Goal: Transaction & Acquisition: Book appointment/travel/reservation

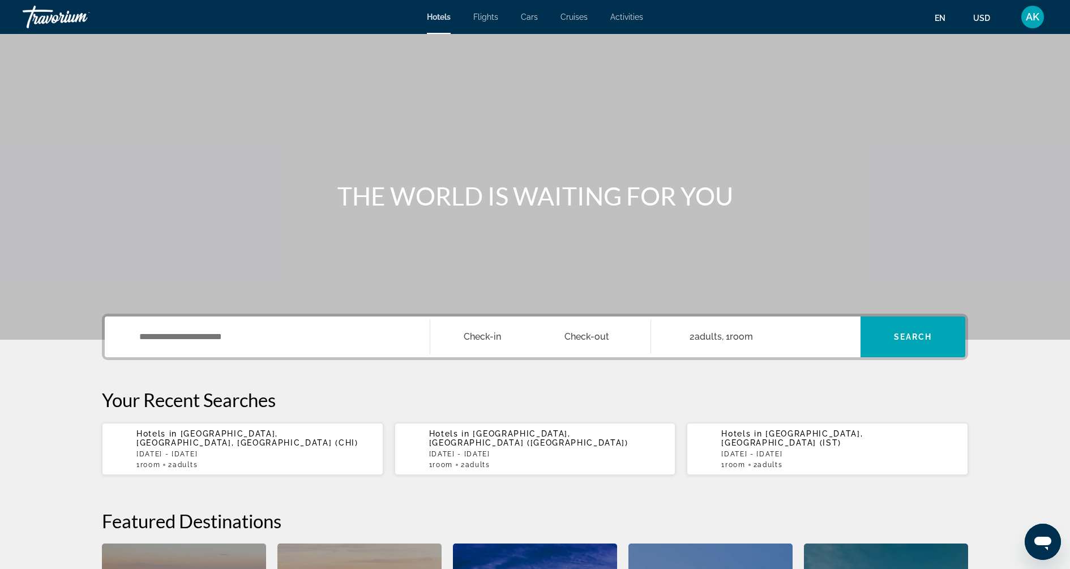
click at [209, 326] on div "Search widget" at bounding box center [267, 336] width 302 height 41
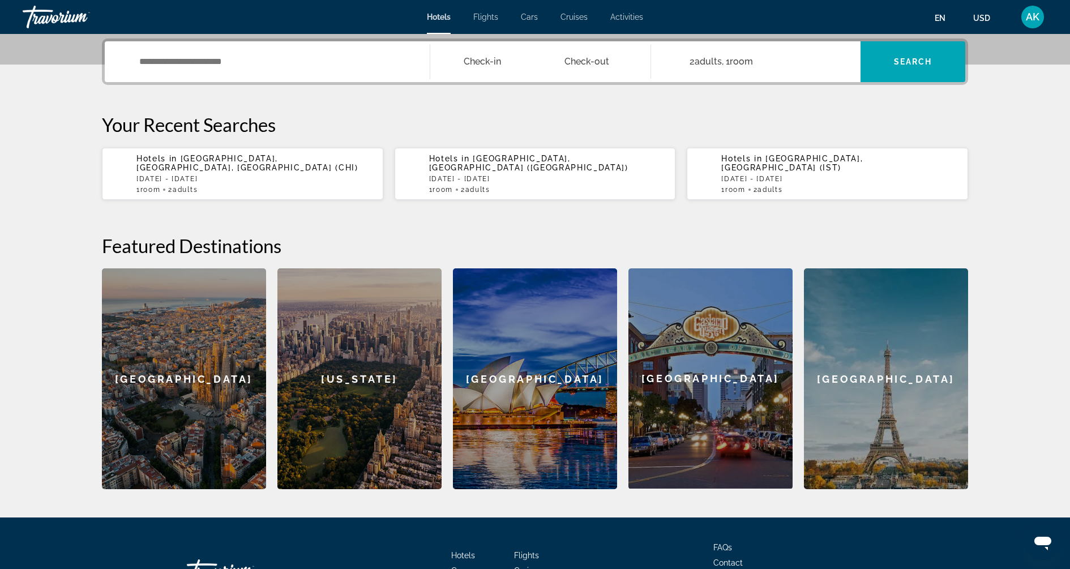
scroll to position [276, 0]
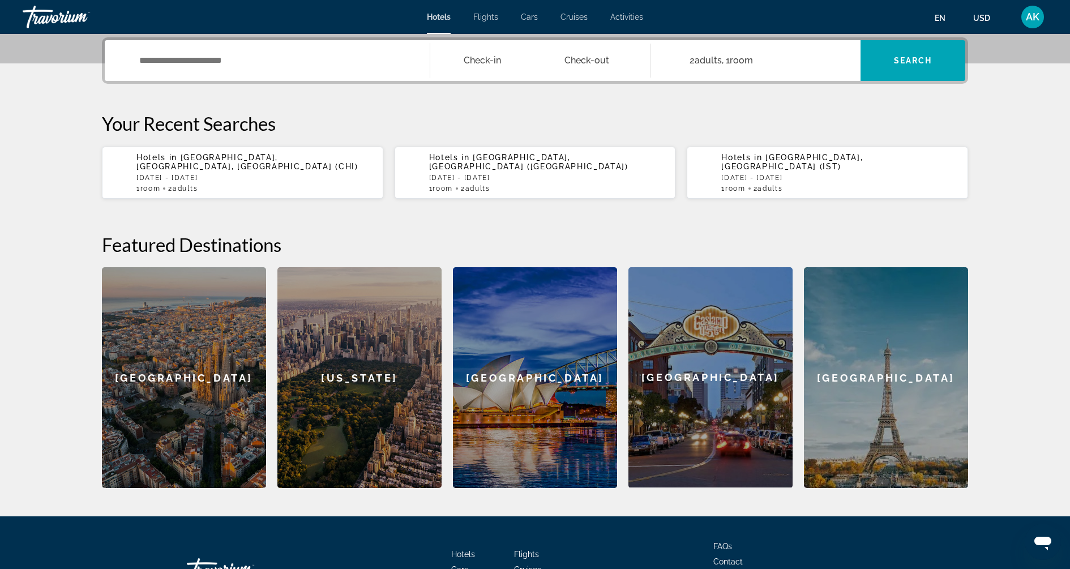
click at [282, 70] on div "Search widget" at bounding box center [267, 60] width 302 height 41
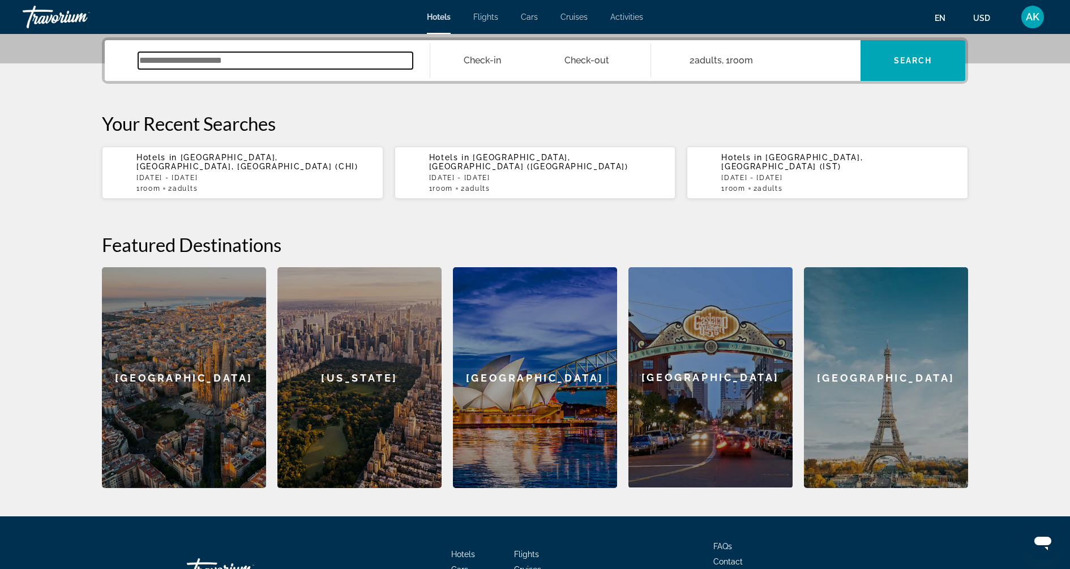
click at [280, 58] on input "Search widget" at bounding box center [275, 60] width 274 height 17
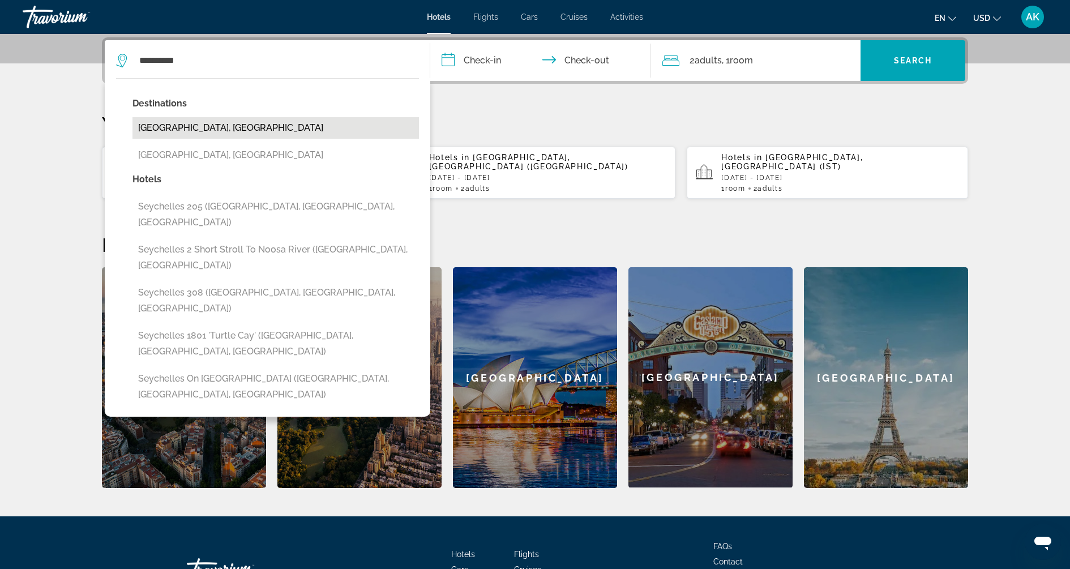
click at [269, 131] on button "[GEOGRAPHIC_DATA], [GEOGRAPHIC_DATA]" at bounding box center [275, 128] width 286 height 22
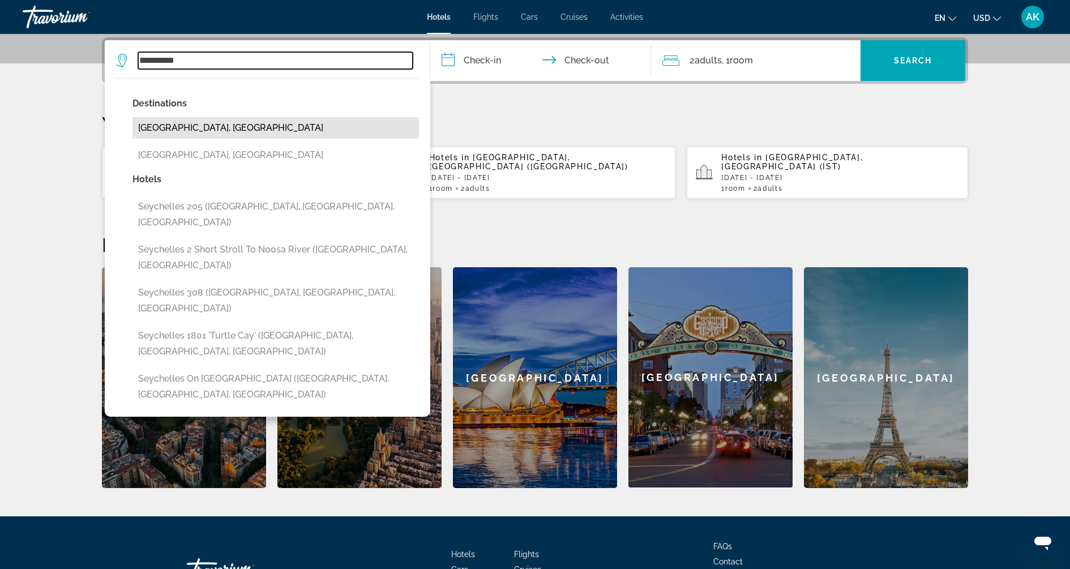
type input "**********"
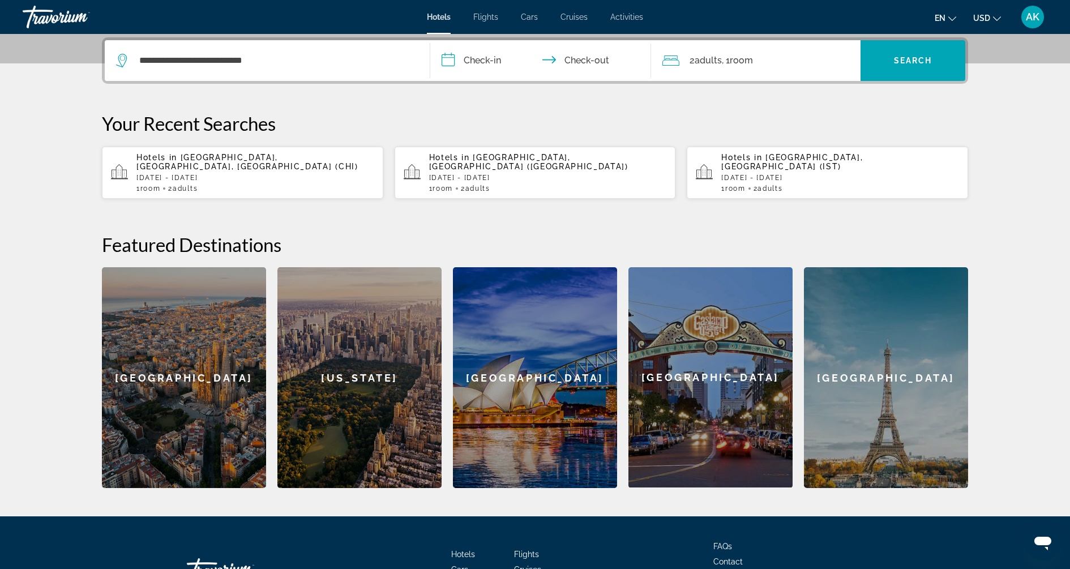
click at [483, 51] on input "**********" at bounding box center [542, 62] width 225 height 44
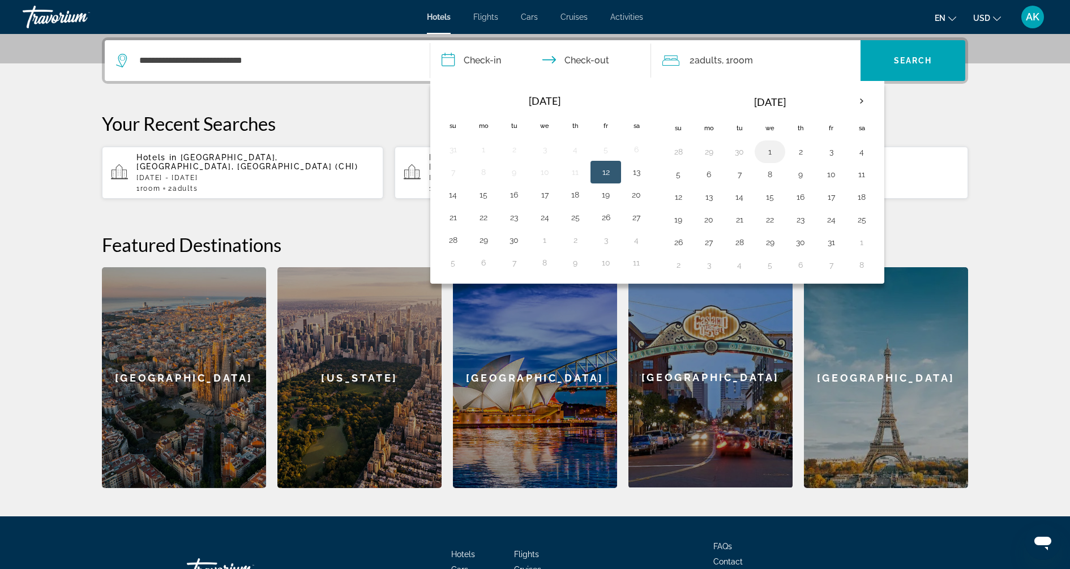
click at [763, 151] on button "1" at bounding box center [770, 152] width 18 height 16
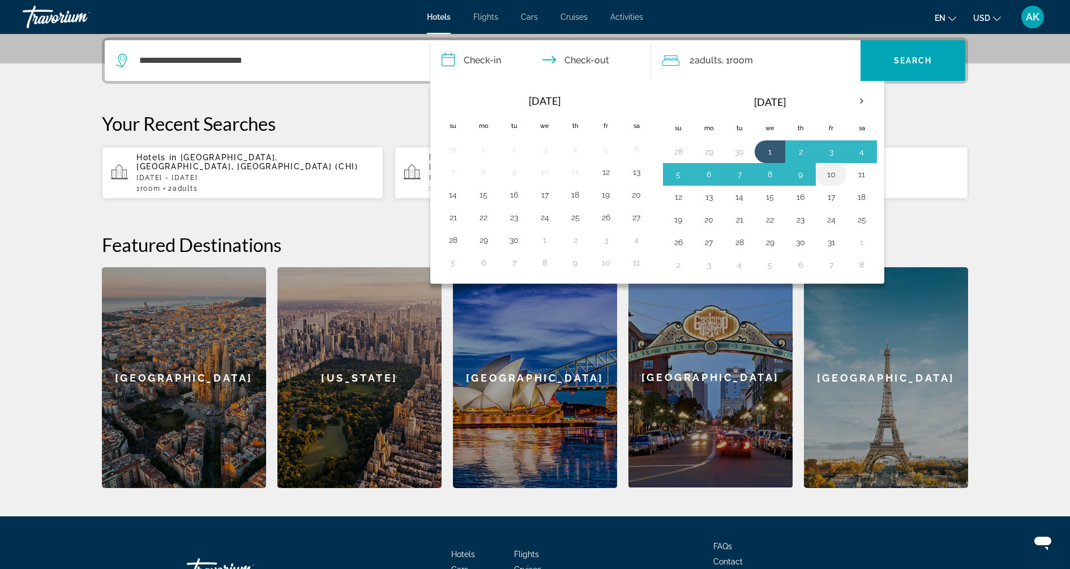
click at [826, 166] on button "10" at bounding box center [831, 174] width 18 height 16
type input "**********"
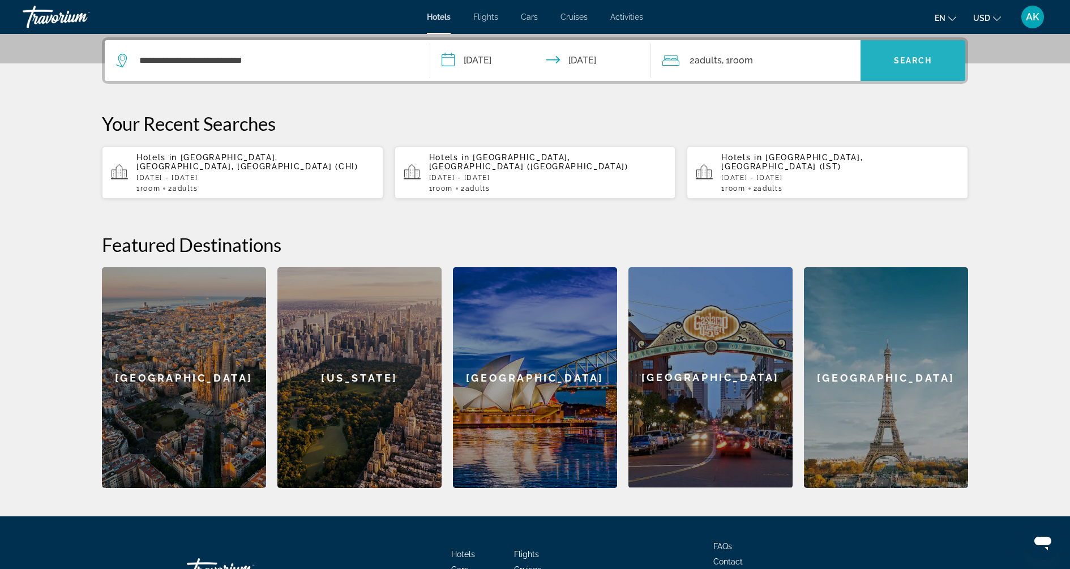
click at [896, 64] on span "Search" at bounding box center [913, 60] width 38 height 9
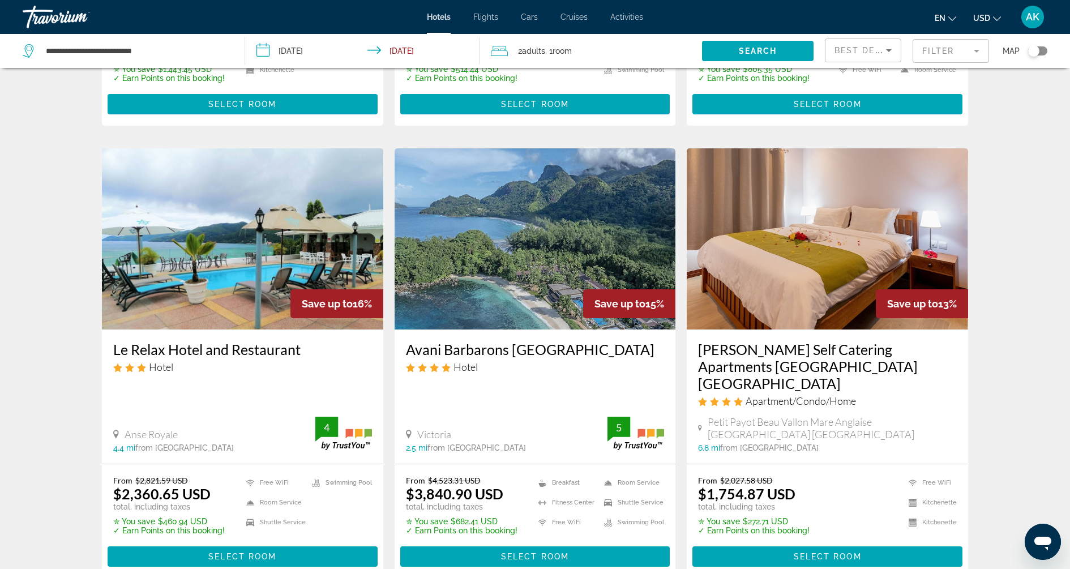
scroll to position [1397, 0]
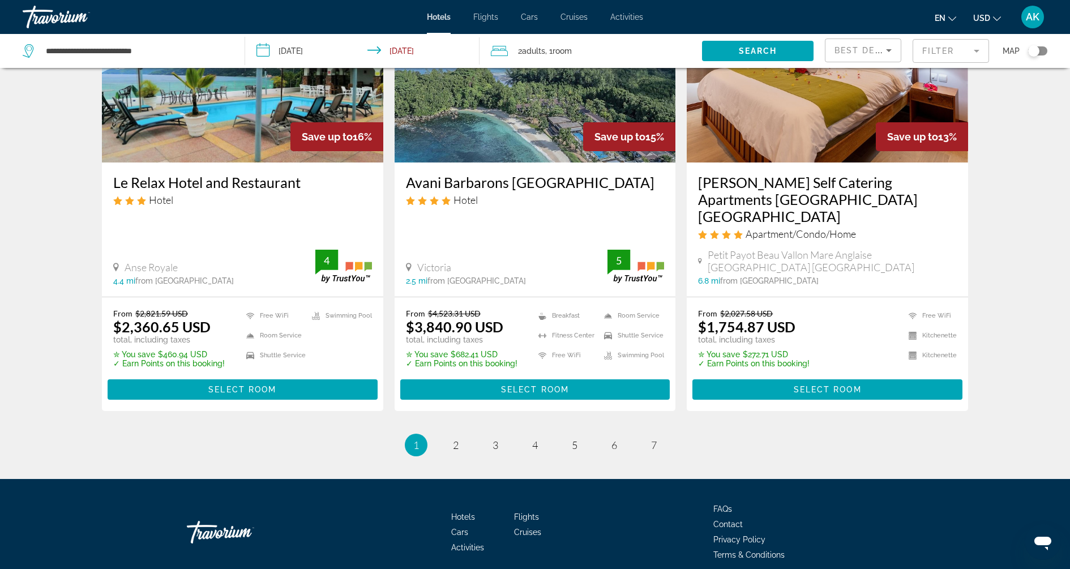
click at [942, 47] on mat-form-field "Filter" at bounding box center [950, 51] width 76 height 24
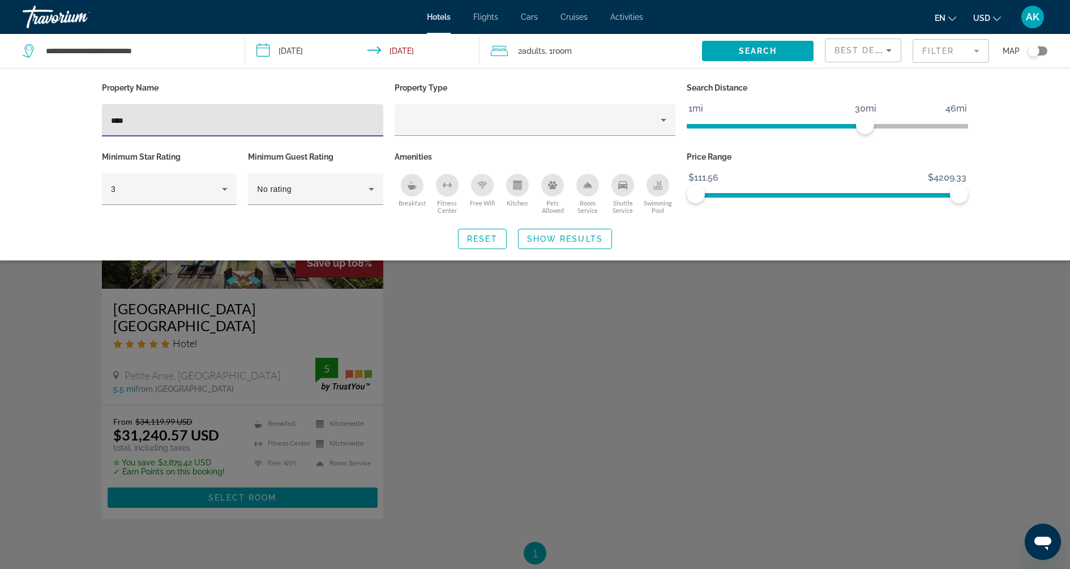
type input "****"
click at [476, 328] on div "Search widget" at bounding box center [535, 369] width 1070 height 399
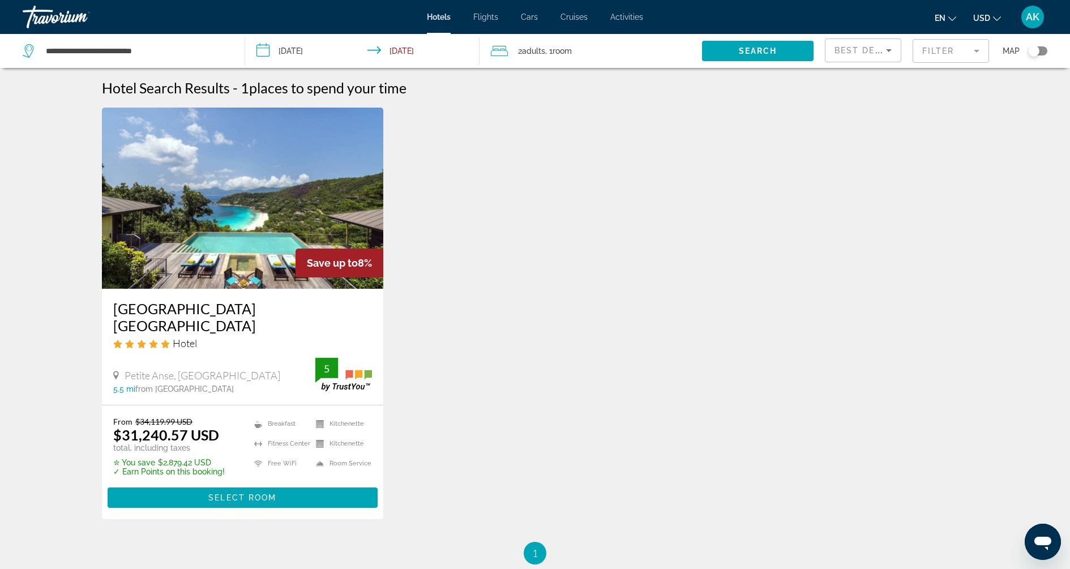
click at [964, 54] on mat-form-field "Filter" at bounding box center [950, 51] width 76 height 24
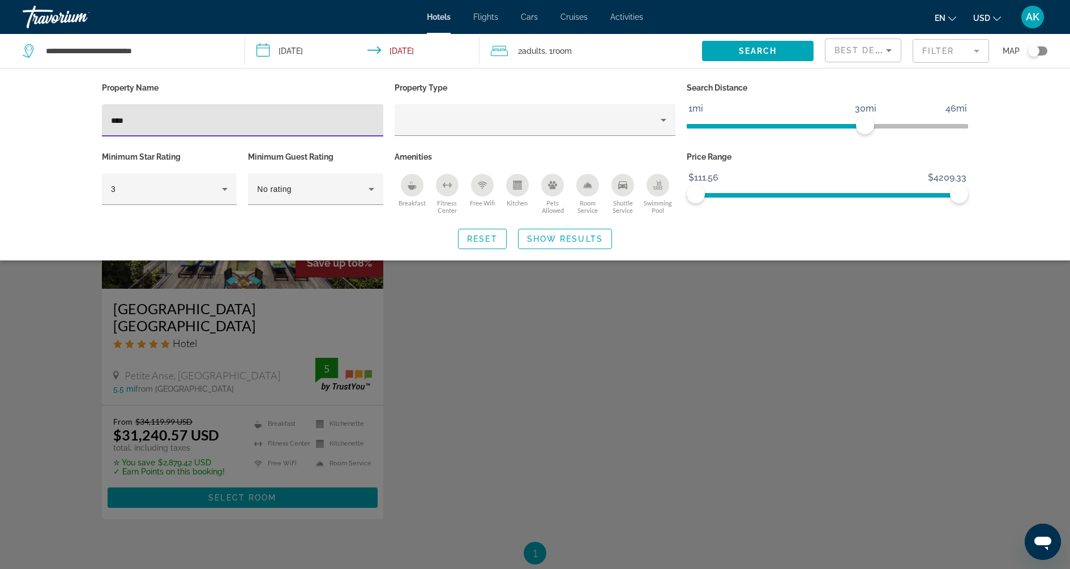
click at [475, 314] on div "Search widget" at bounding box center [535, 369] width 1070 height 399
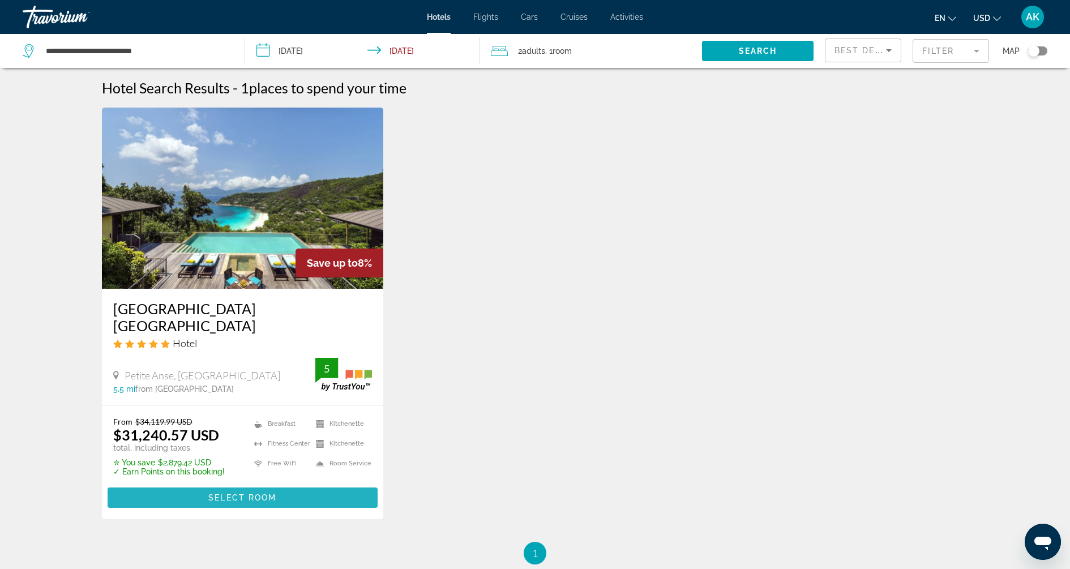
click at [343, 484] on span "Main content" at bounding box center [243, 497] width 270 height 27
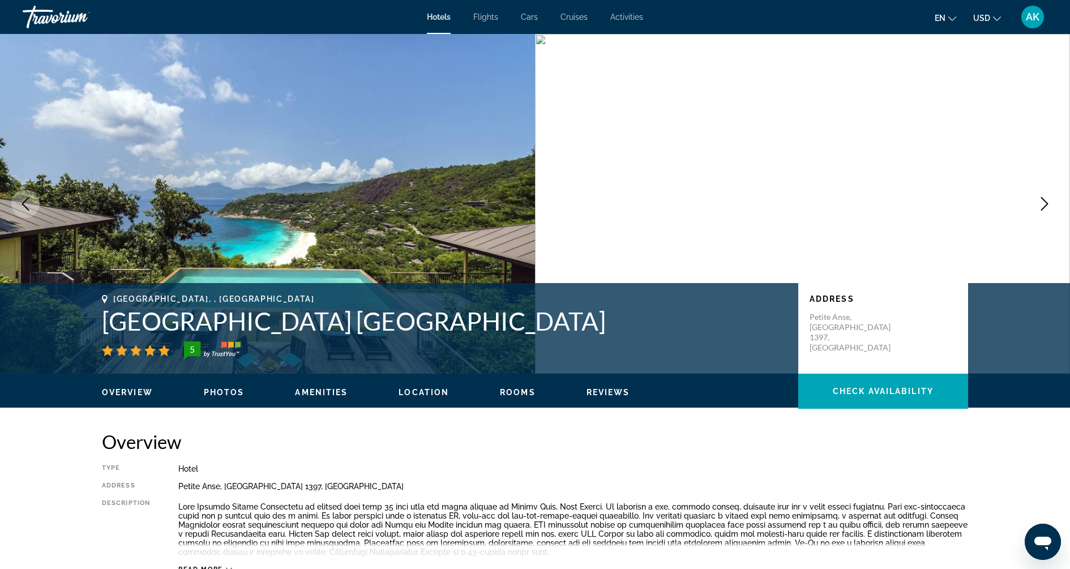
click at [1047, 207] on icon "Next image" at bounding box center [1044, 204] width 14 height 14
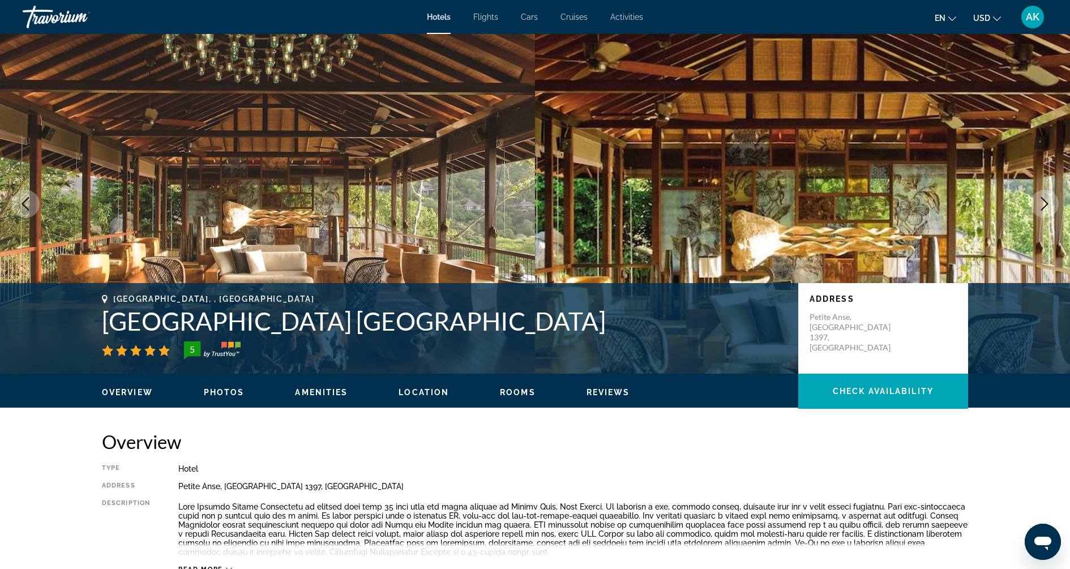
click at [1045, 204] on icon "Next image" at bounding box center [1044, 204] width 14 height 14
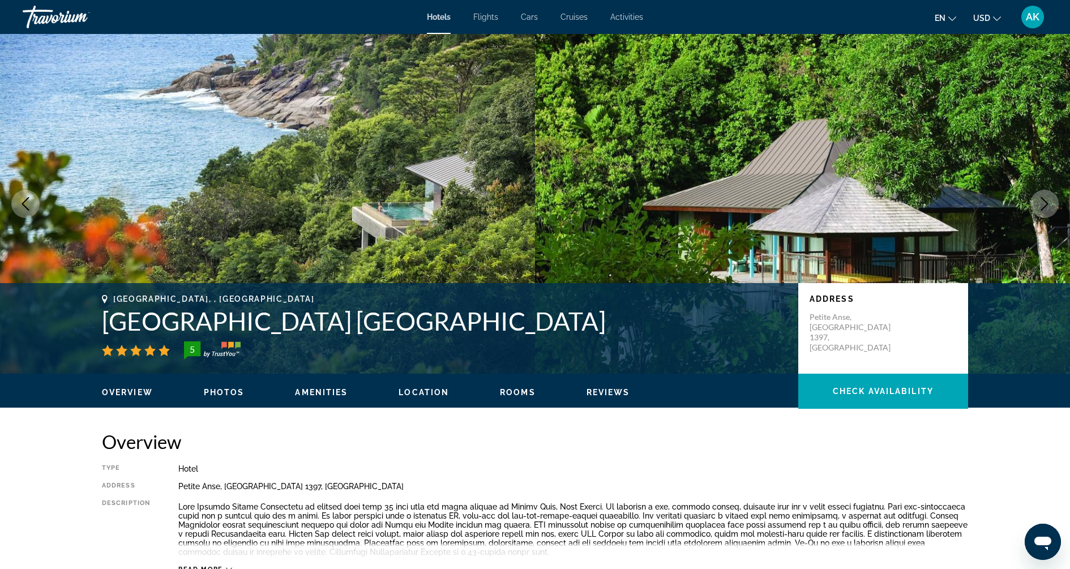
click at [1045, 204] on icon "Next image" at bounding box center [1044, 204] width 14 height 14
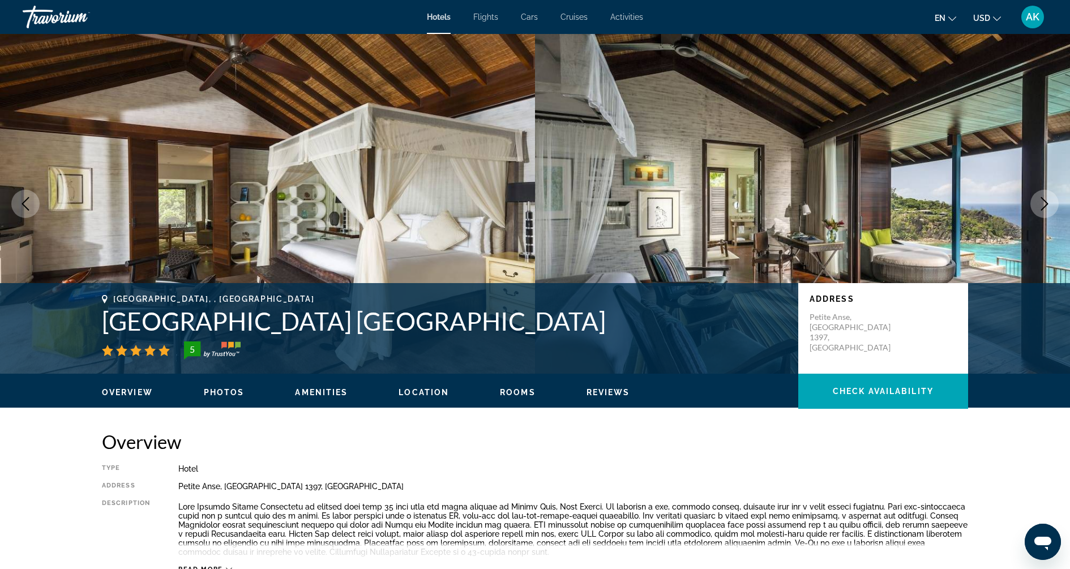
click at [1045, 204] on icon "Next image" at bounding box center [1044, 204] width 14 height 14
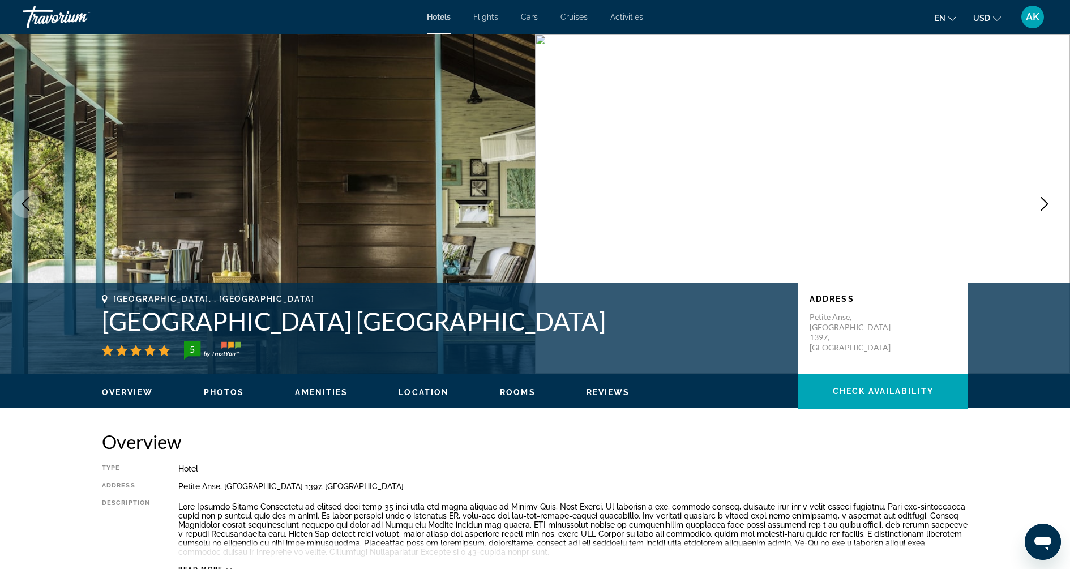
click at [1045, 204] on icon "Next image" at bounding box center [1044, 204] width 14 height 14
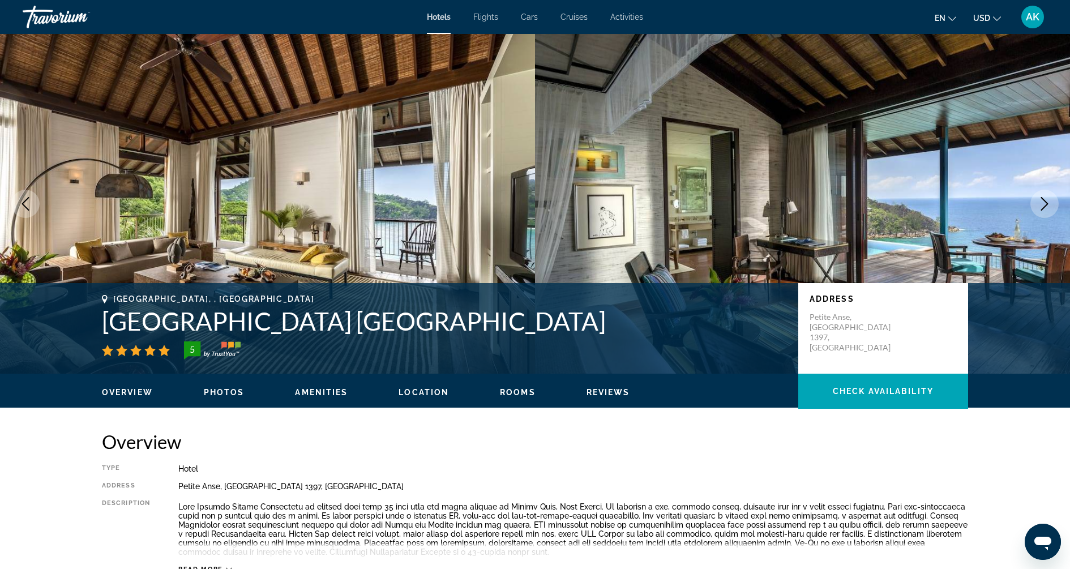
click at [1045, 204] on icon "Next image" at bounding box center [1044, 204] width 14 height 14
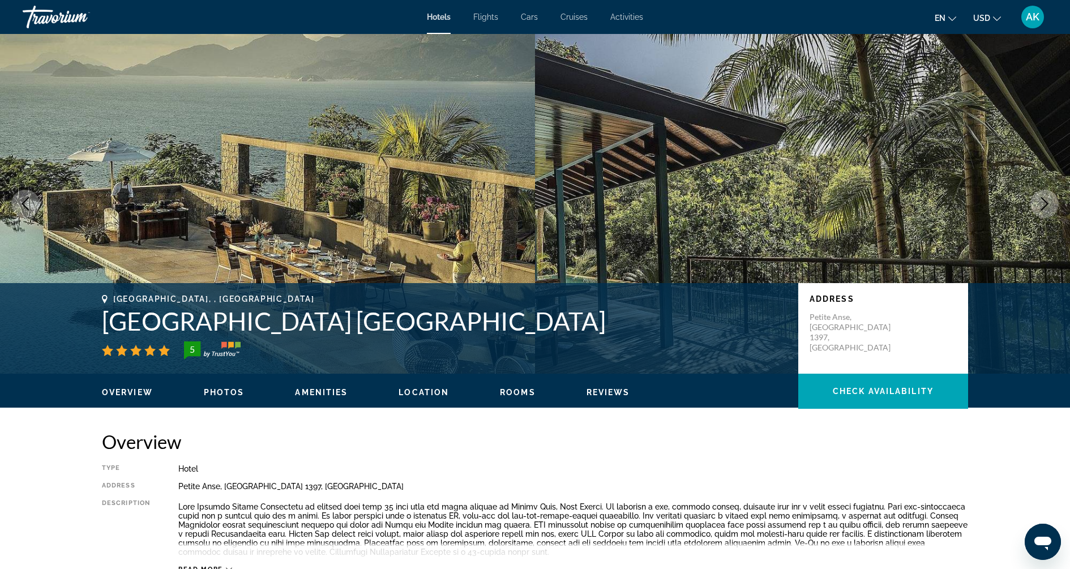
click at [1045, 204] on icon "Next image" at bounding box center [1044, 204] width 14 height 14
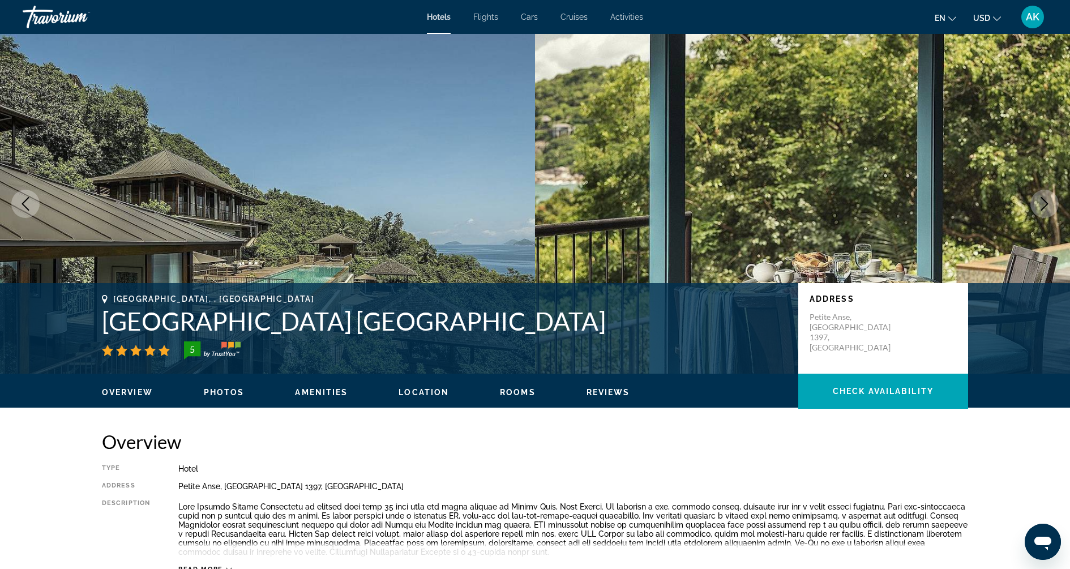
click at [1045, 201] on icon "Next image" at bounding box center [1044, 204] width 14 height 14
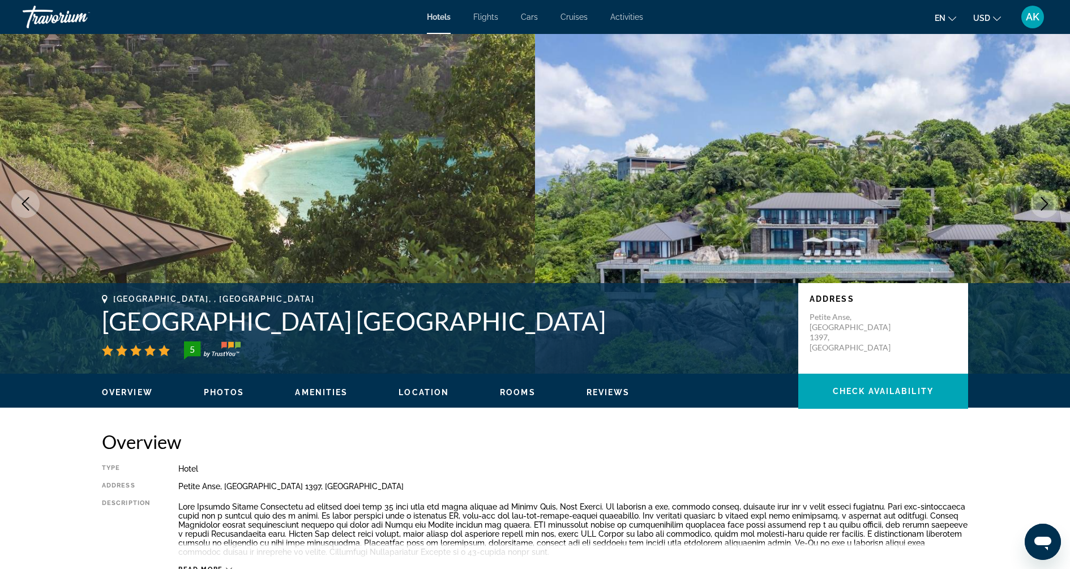
click at [1045, 202] on icon "Next image" at bounding box center [1044, 204] width 7 height 14
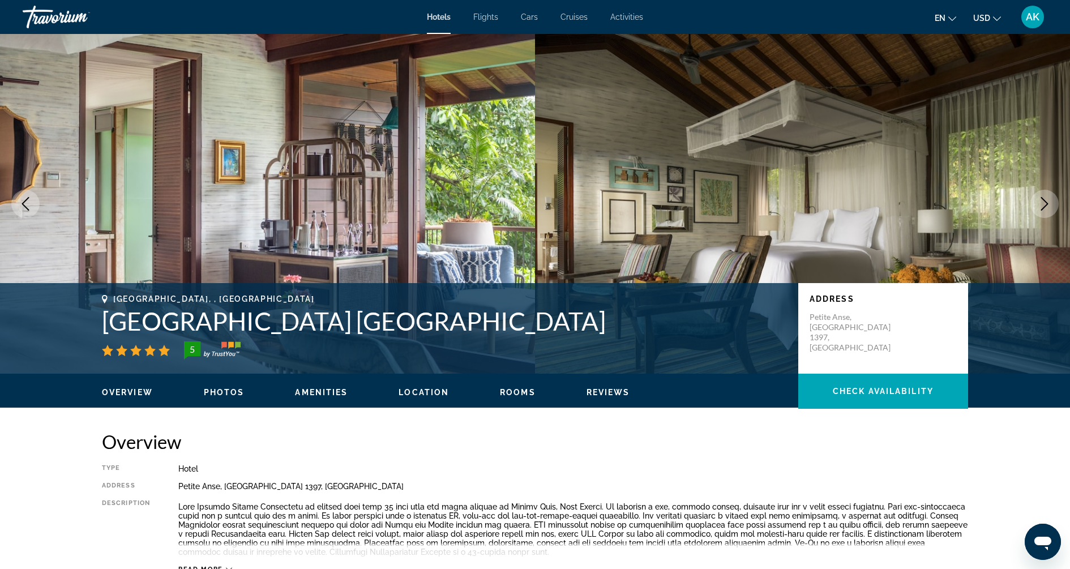
click at [1045, 202] on icon "Next image" at bounding box center [1044, 204] width 7 height 14
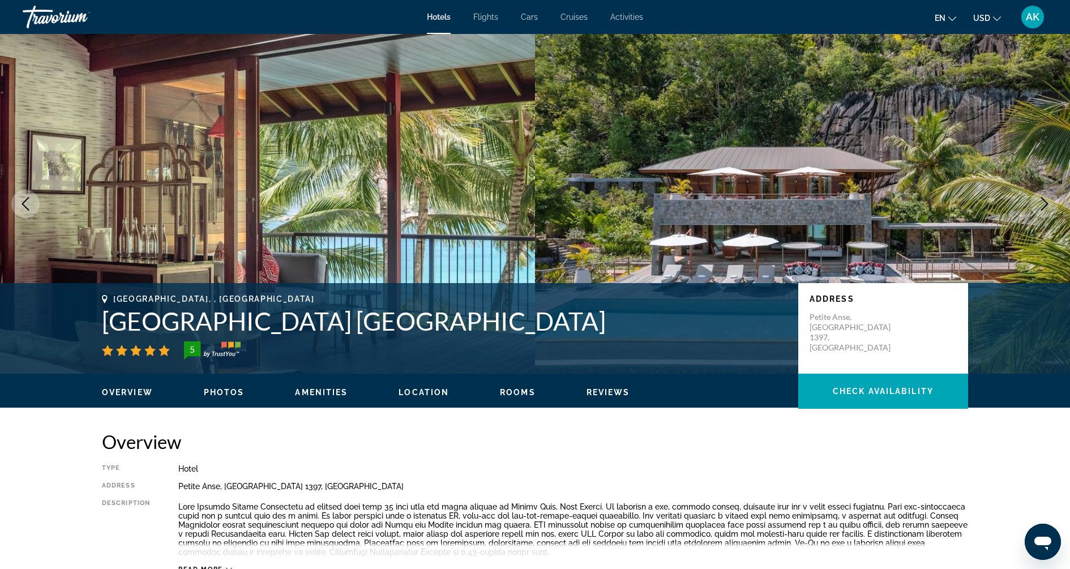
click at [1044, 202] on icon "Next image" at bounding box center [1044, 204] width 14 height 14
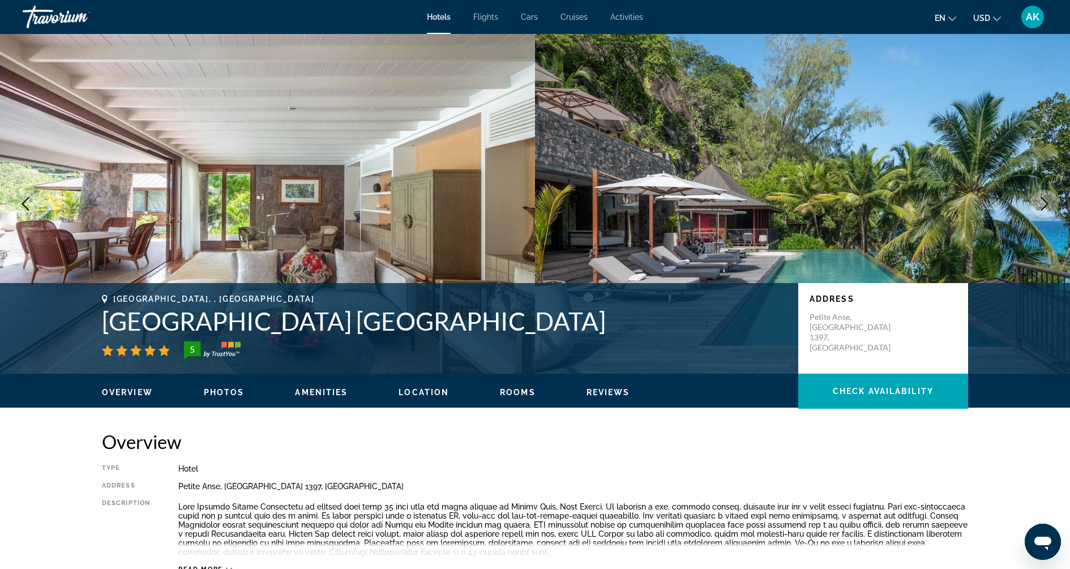
click at [1044, 202] on icon "Next image" at bounding box center [1044, 204] width 14 height 14
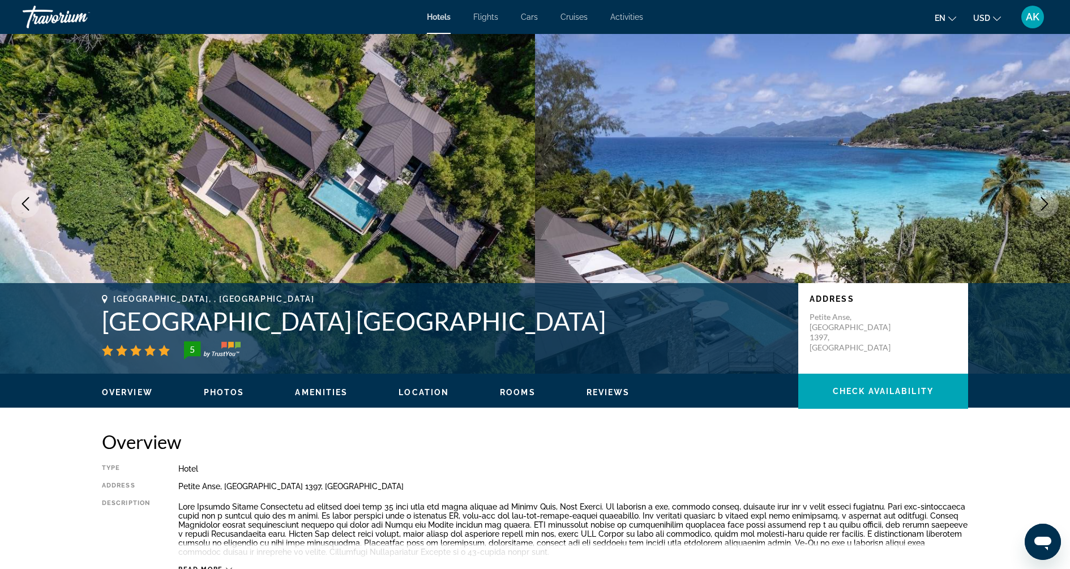
click at [1044, 202] on icon "Next image" at bounding box center [1044, 204] width 14 height 14
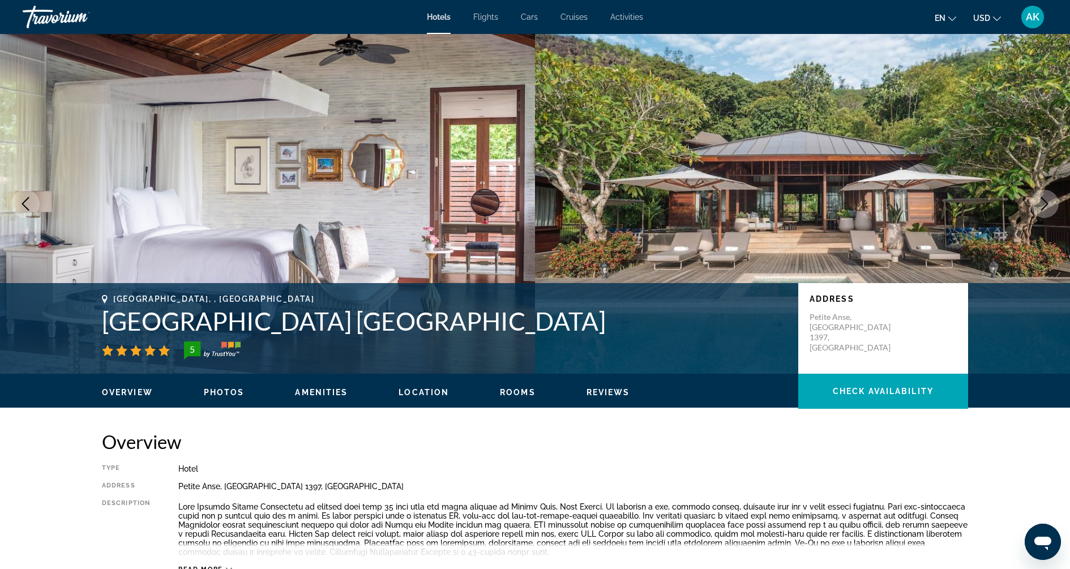
click at [1044, 202] on icon "Next image" at bounding box center [1044, 204] width 14 height 14
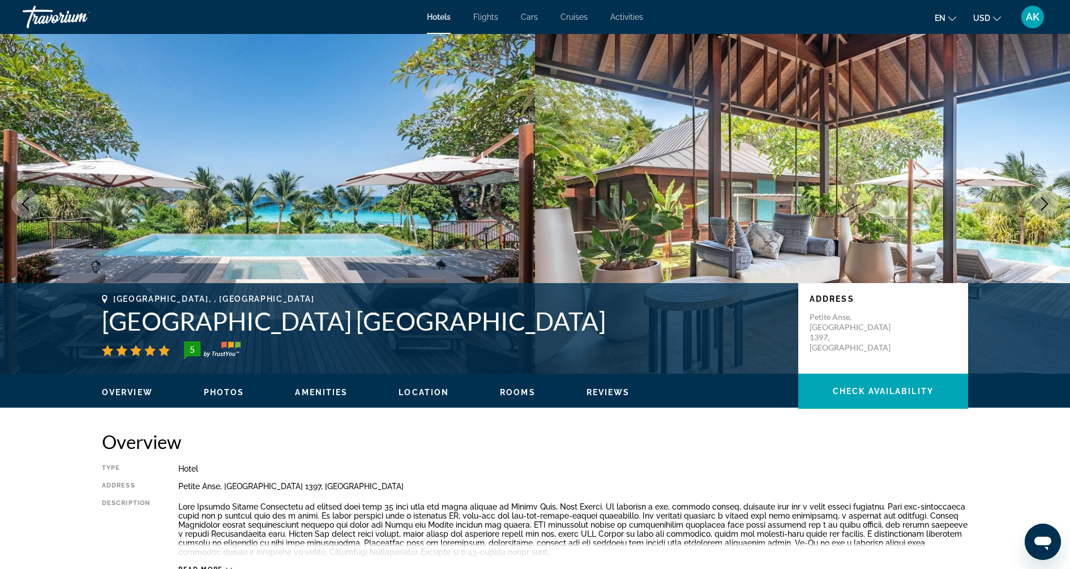
click at [1044, 202] on icon "Next image" at bounding box center [1044, 204] width 14 height 14
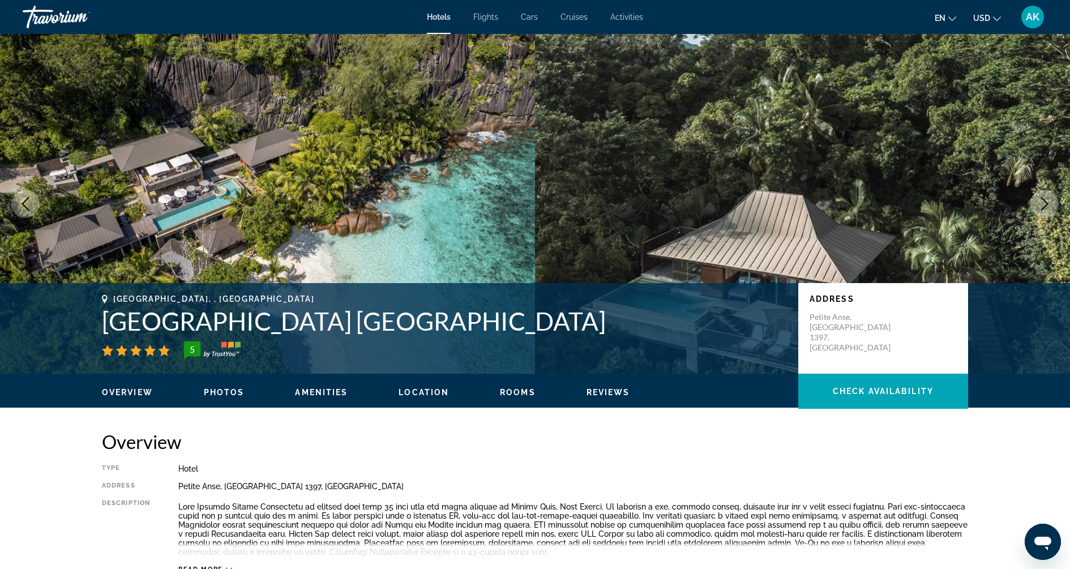
click at [1044, 202] on icon "Next image" at bounding box center [1044, 204] width 14 height 14
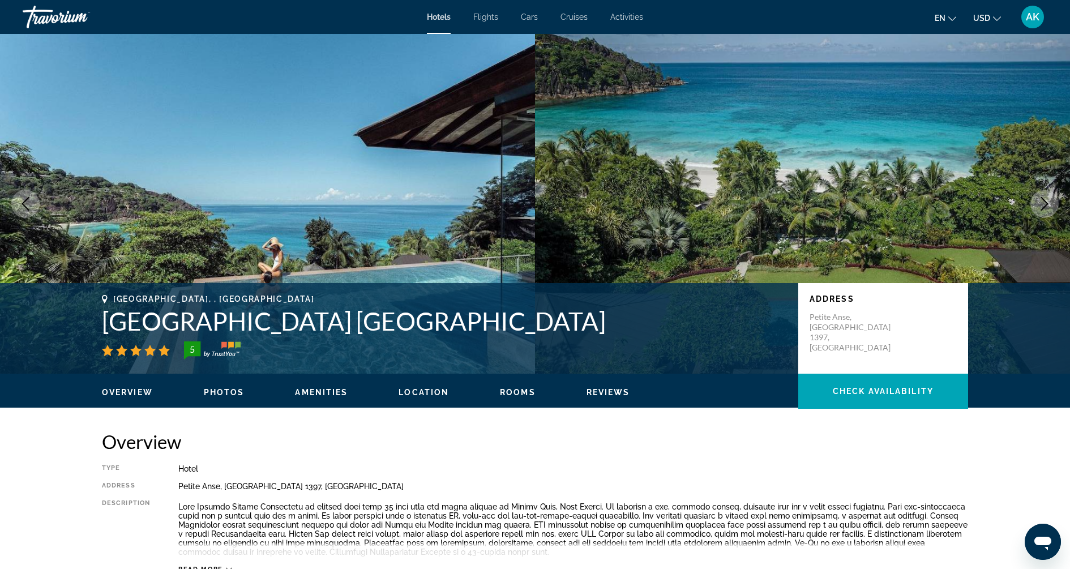
click at [1044, 202] on icon "Next image" at bounding box center [1044, 204] width 14 height 14
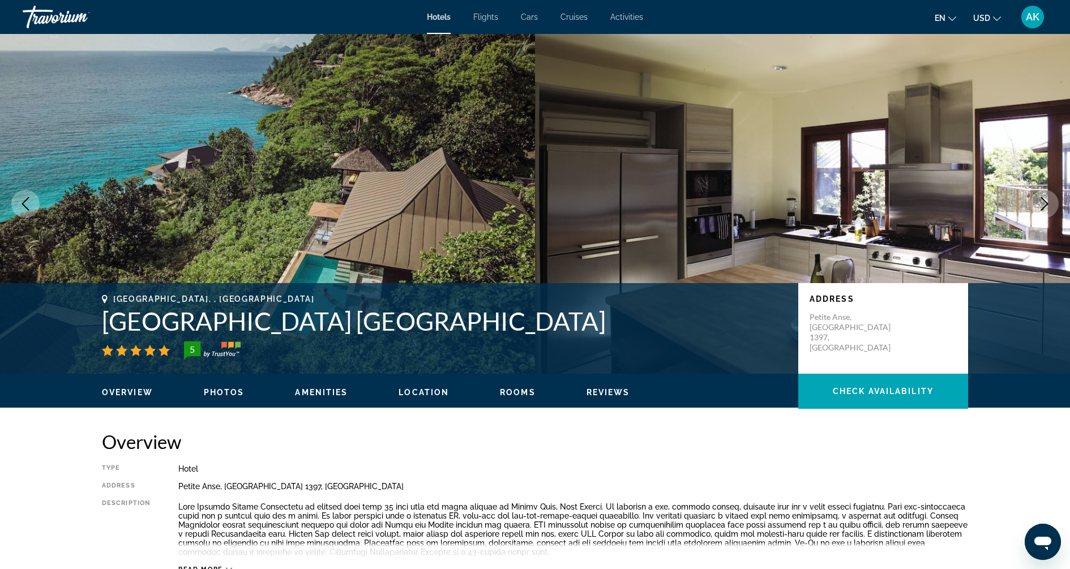
click at [1044, 202] on icon "Next image" at bounding box center [1044, 204] width 14 height 14
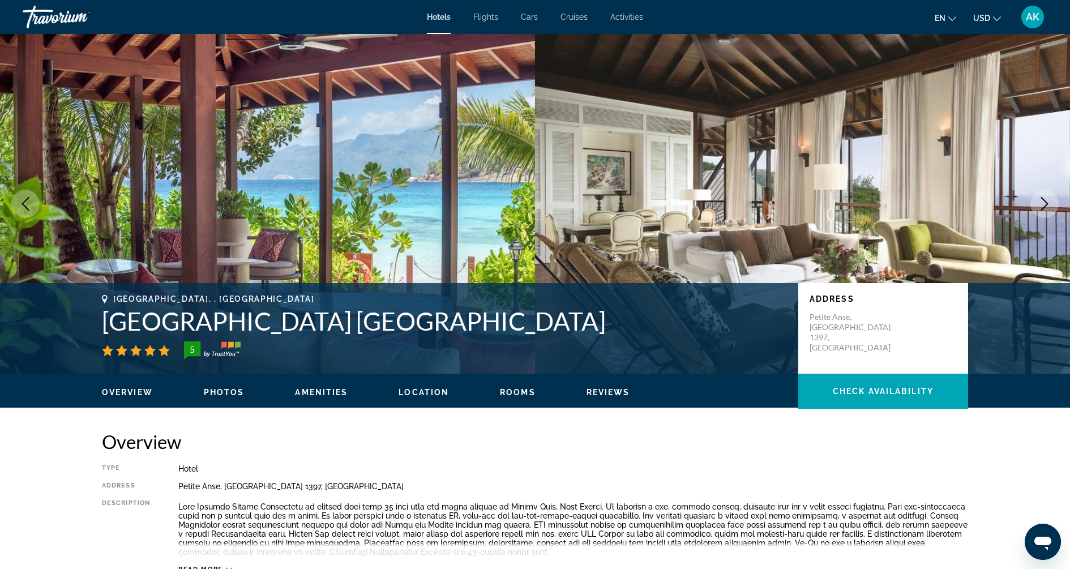
click at [1044, 207] on icon "Next image" at bounding box center [1044, 204] width 7 height 14
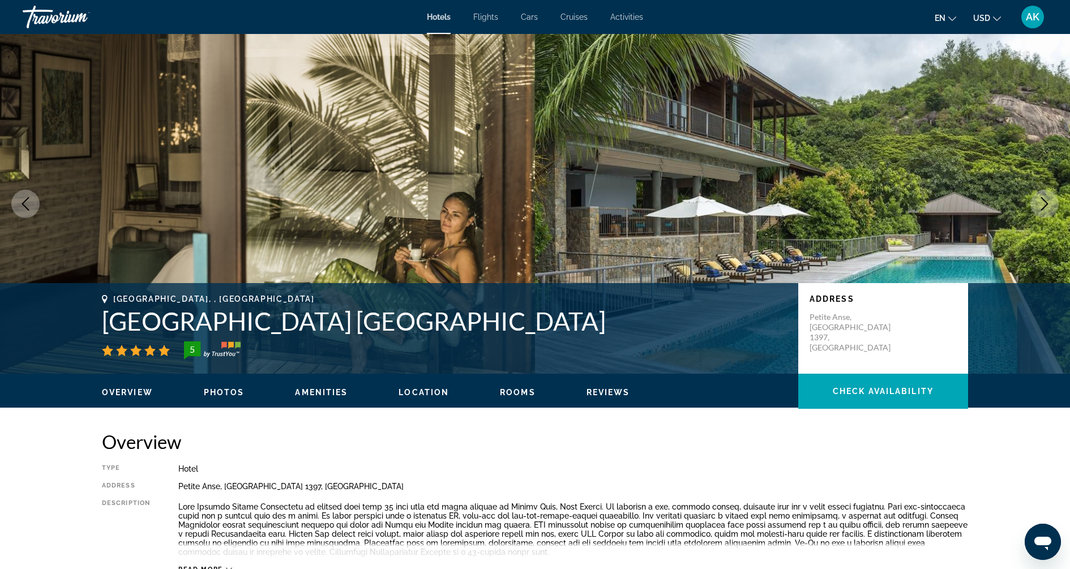
click at [1044, 207] on icon "Next image" at bounding box center [1044, 204] width 7 height 14
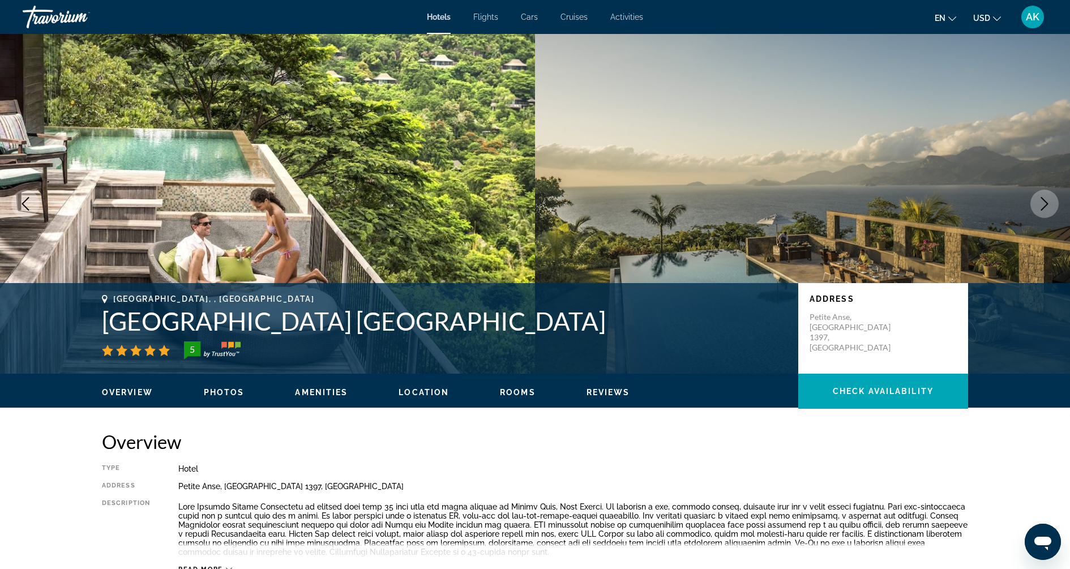
click at [22, 199] on icon "Previous image" at bounding box center [26, 204] width 14 height 14
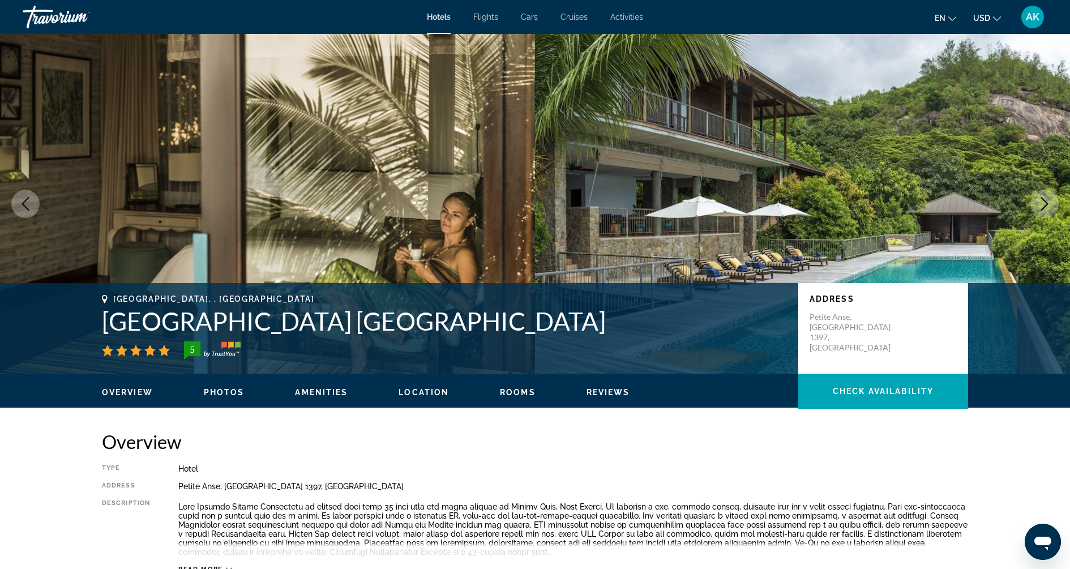
click at [1040, 212] on button "Next image" at bounding box center [1044, 204] width 28 height 28
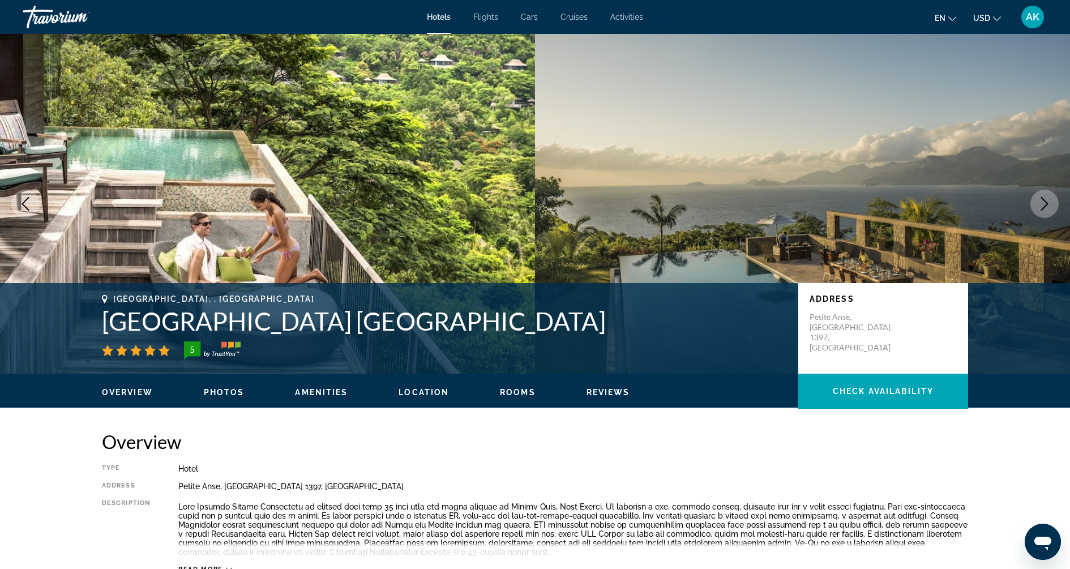
click at [1040, 212] on button "Next image" at bounding box center [1044, 204] width 28 height 28
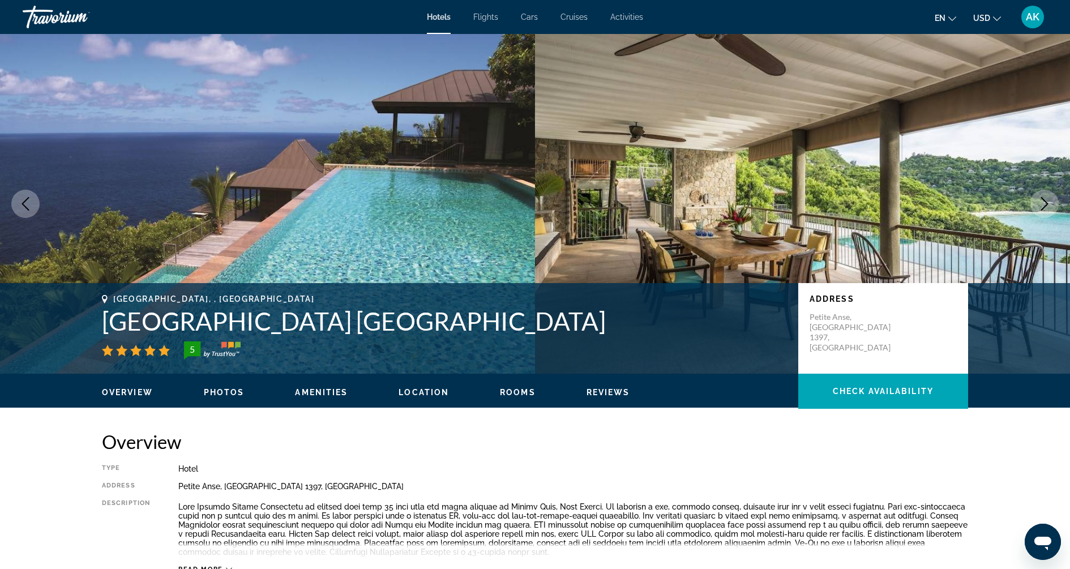
click at [1040, 212] on button "Next image" at bounding box center [1044, 204] width 28 height 28
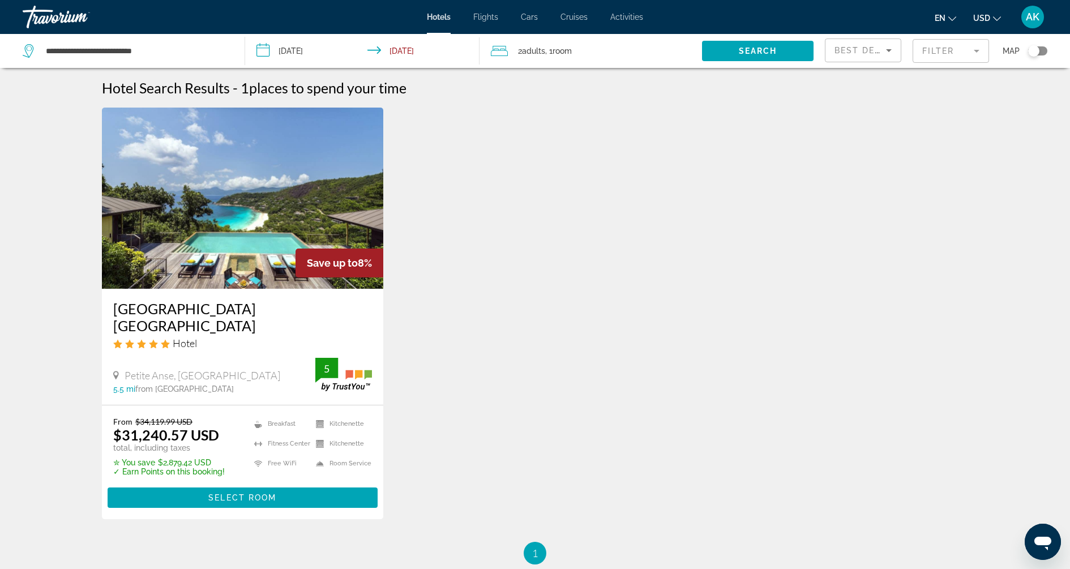
click at [938, 51] on mat-form-field "Filter" at bounding box center [950, 51] width 76 height 24
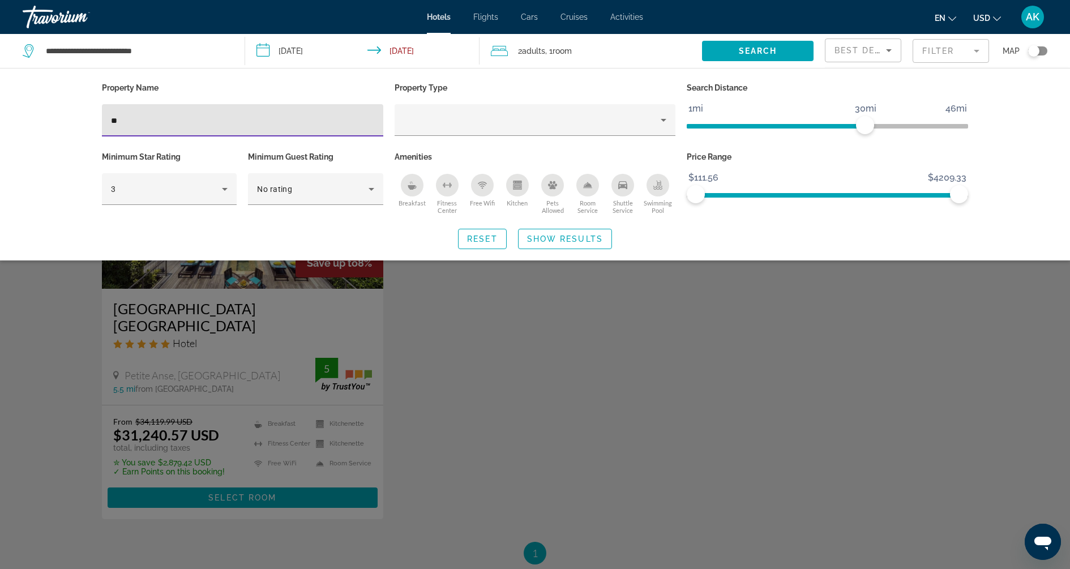
type input "*"
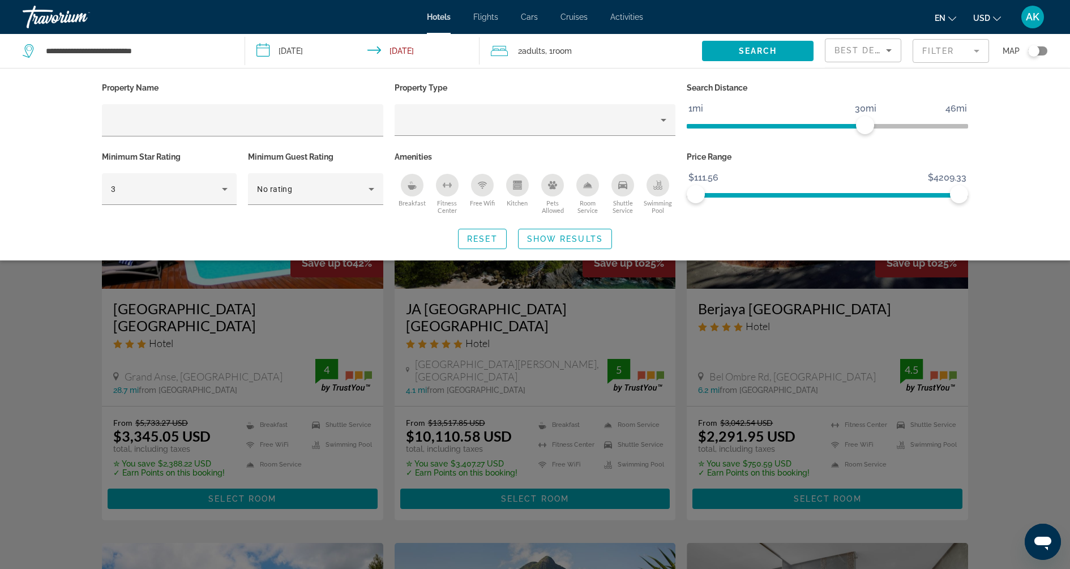
click at [1018, 355] on div "Search widget" at bounding box center [535, 369] width 1070 height 399
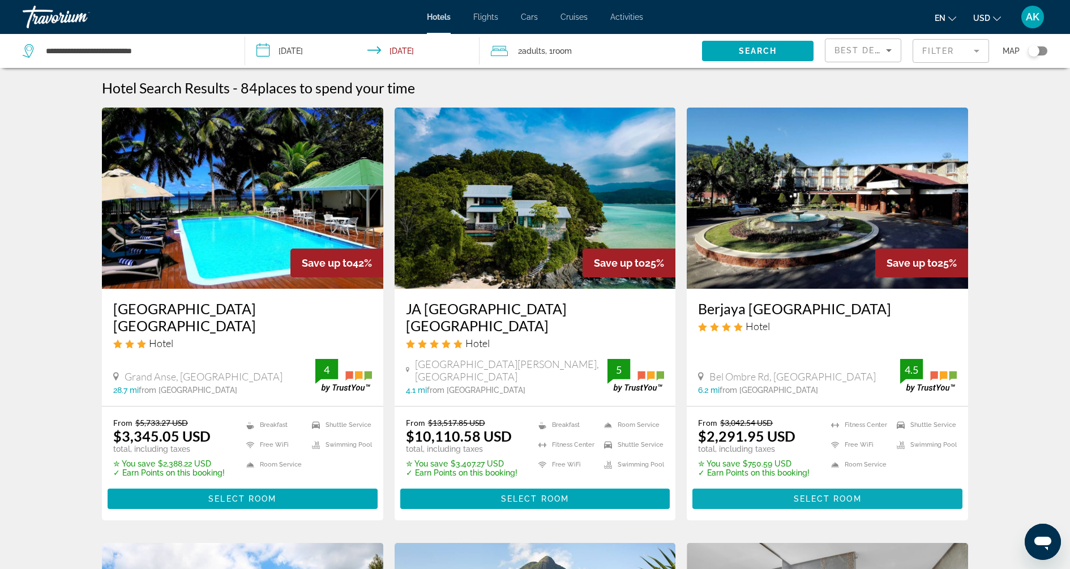
click at [840, 494] on span "Select Room" at bounding box center [827, 498] width 68 height 9
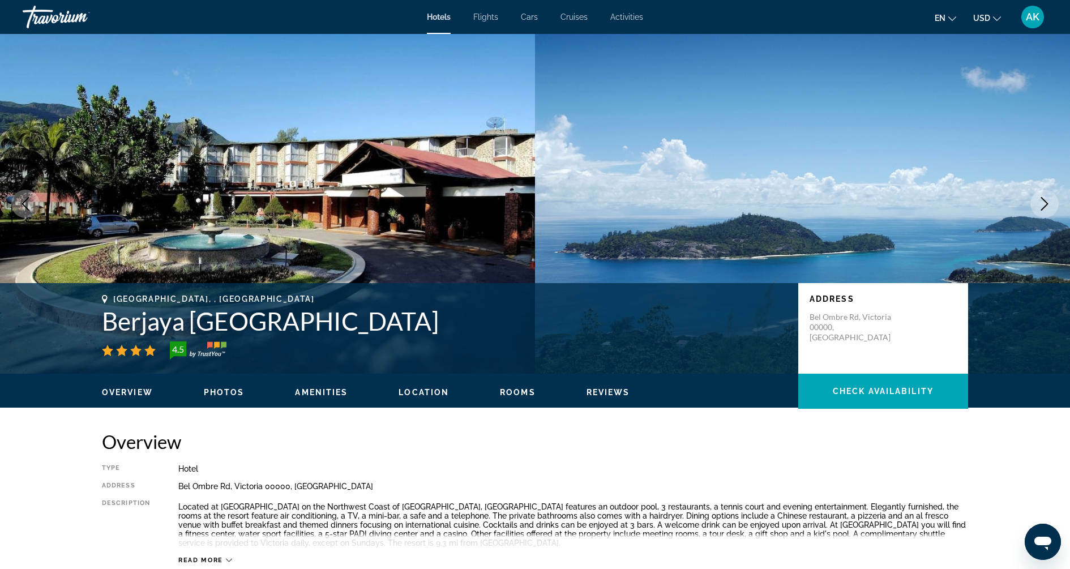
click at [1045, 208] on icon "Next image" at bounding box center [1044, 204] width 14 height 14
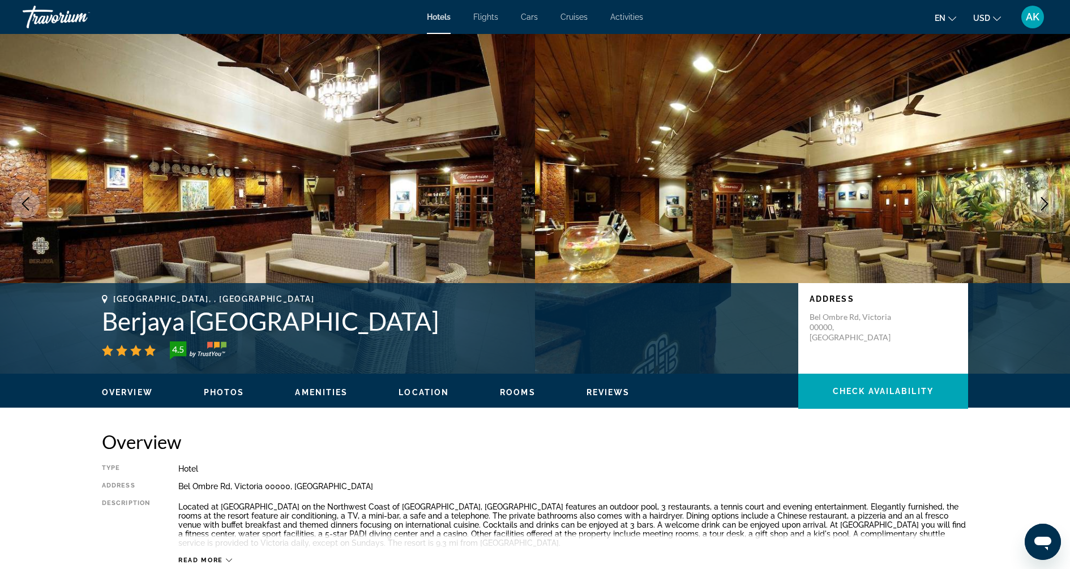
click at [1045, 208] on icon "Next image" at bounding box center [1044, 204] width 14 height 14
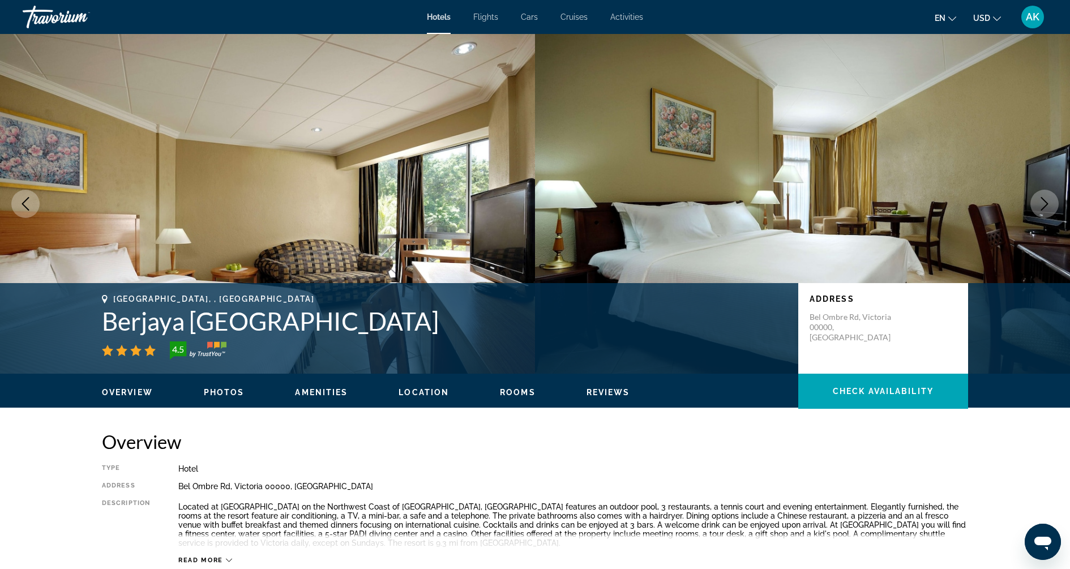
click at [1045, 208] on icon "Next image" at bounding box center [1044, 204] width 14 height 14
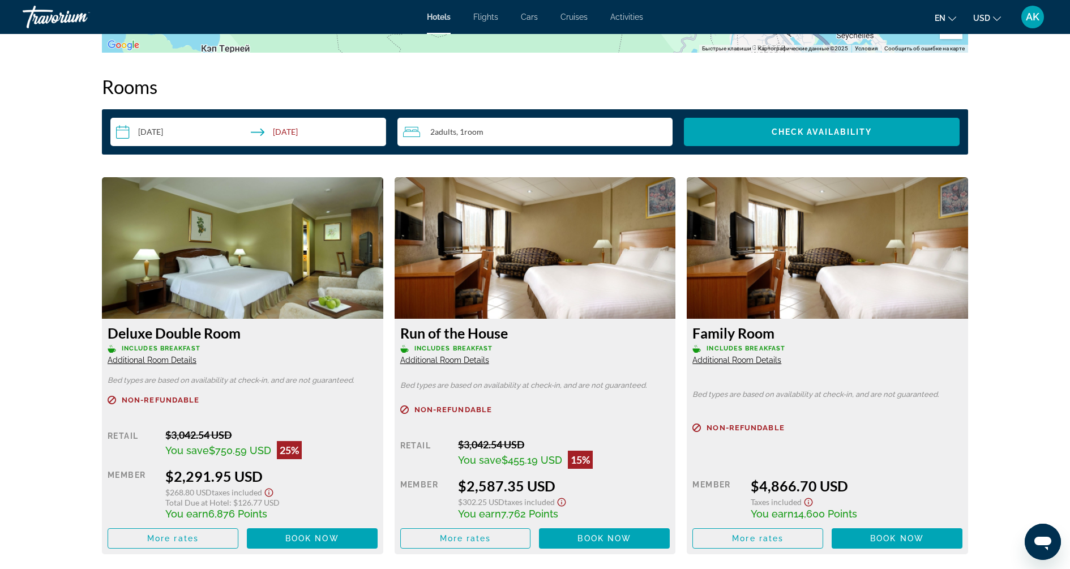
scroll to position [1394, 0]
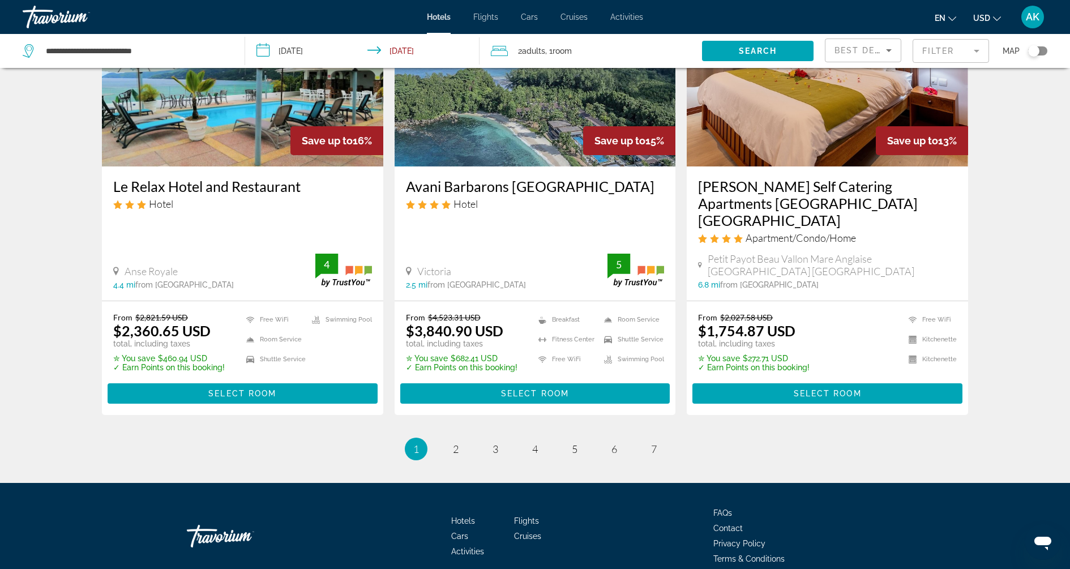
scroll to position [1397, 0]
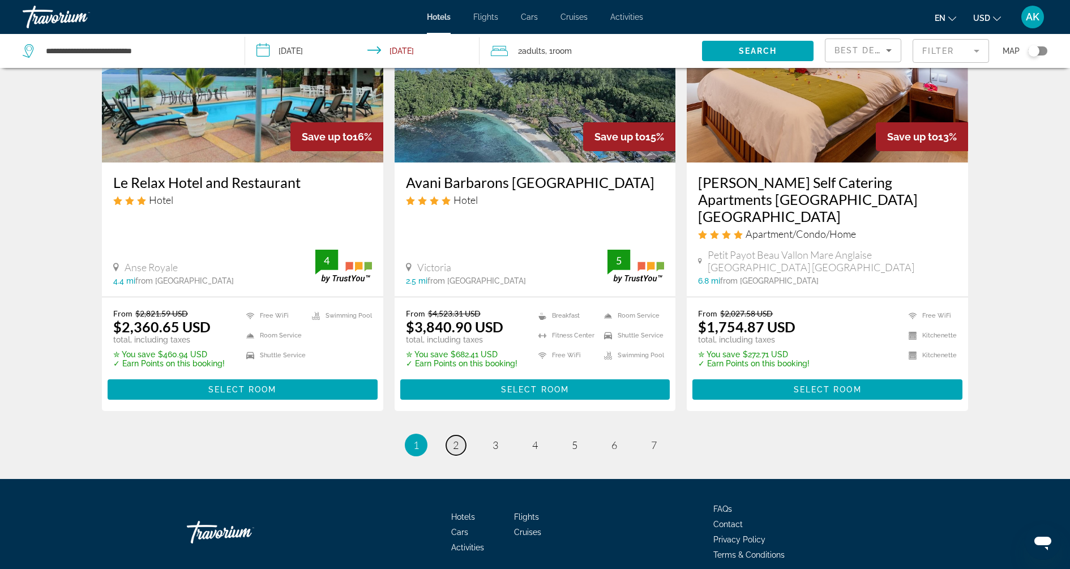
click at [449, 435] on link "page 2" at bounding box center [456, 445] width 20 height 20
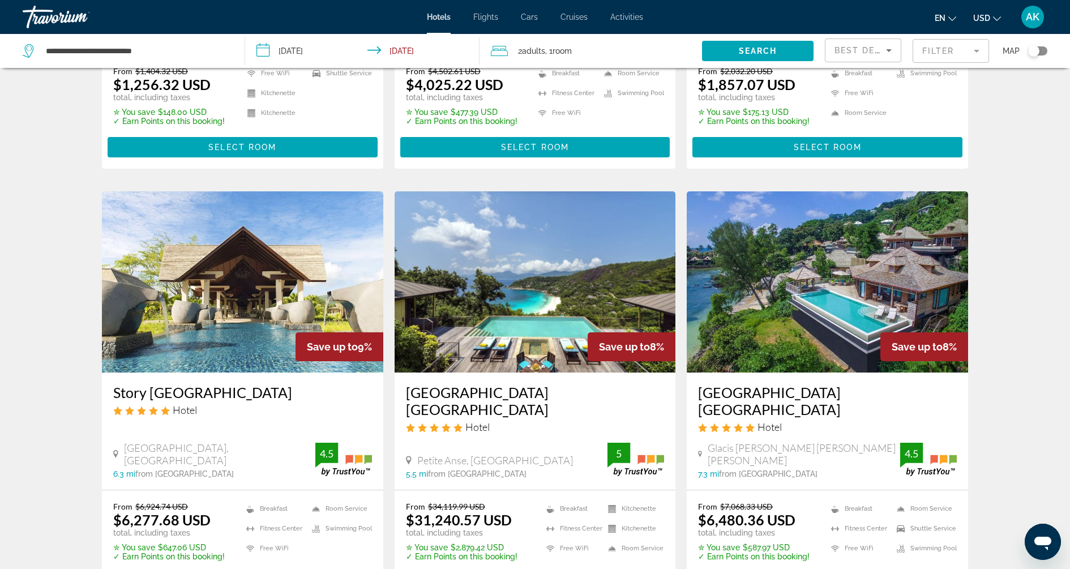
scroll to position [446, 0]
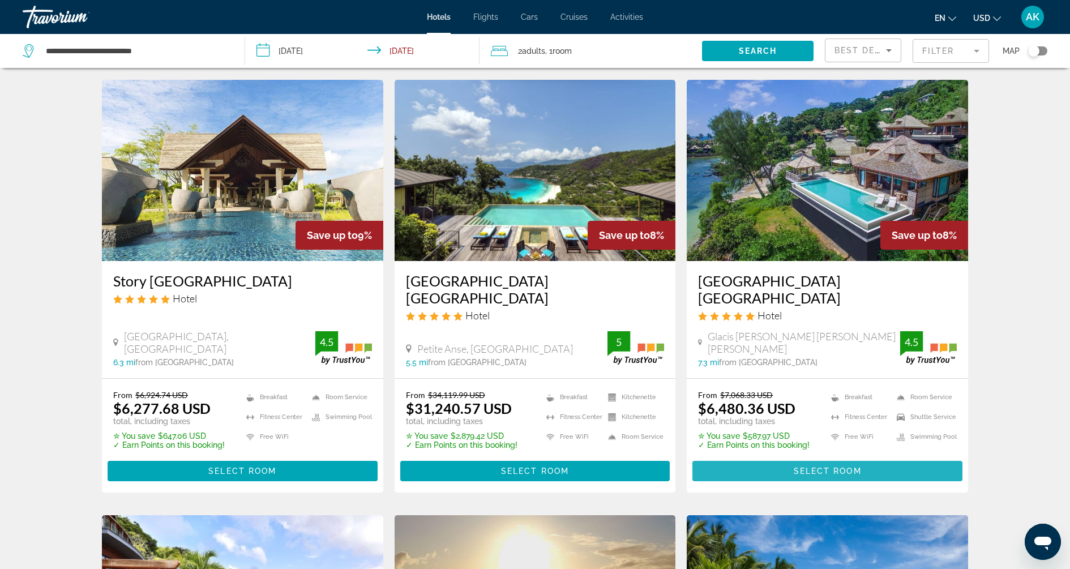
click at [817, 469] on span "Select Room" at bounding box center [827, 470] width 68 height 9
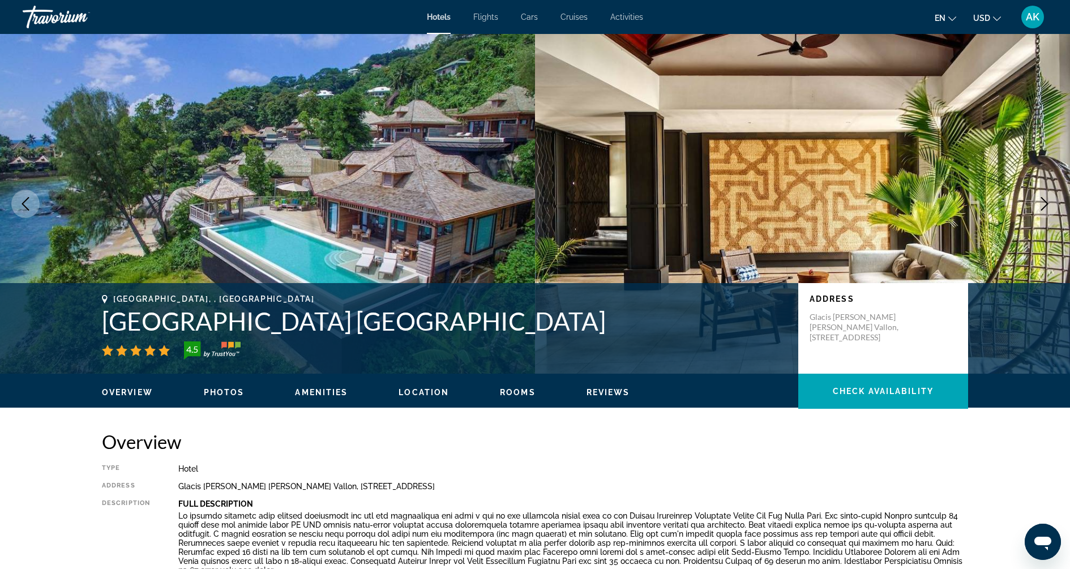
click at [1047, 204] on icon "Next image" at bounding box center [1044, 204] width 14 height 14
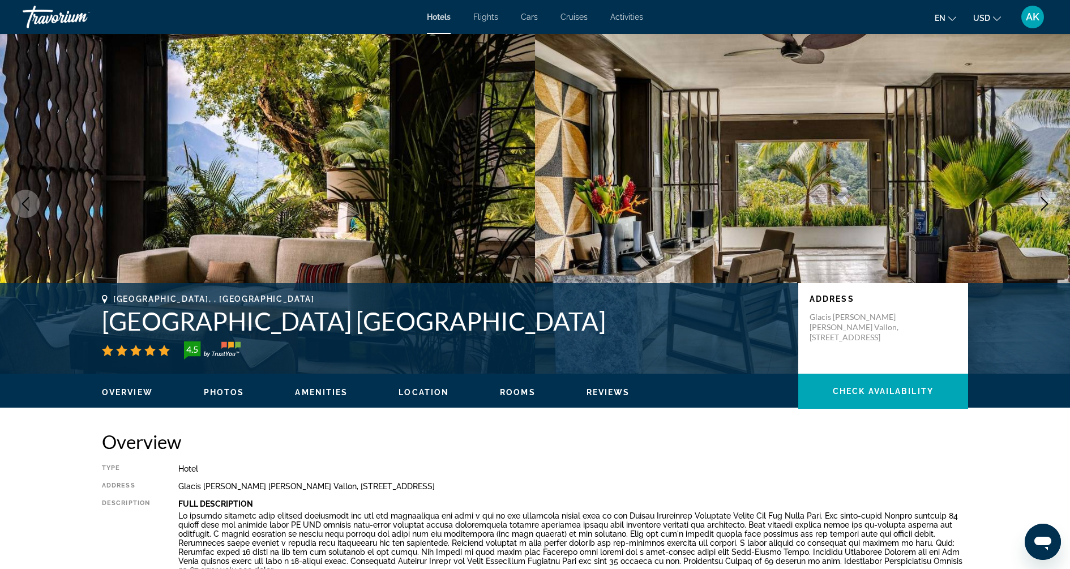
click at [1048, 200] on icon "Next image" at bounding box center [1044, 204] width 14 height 14
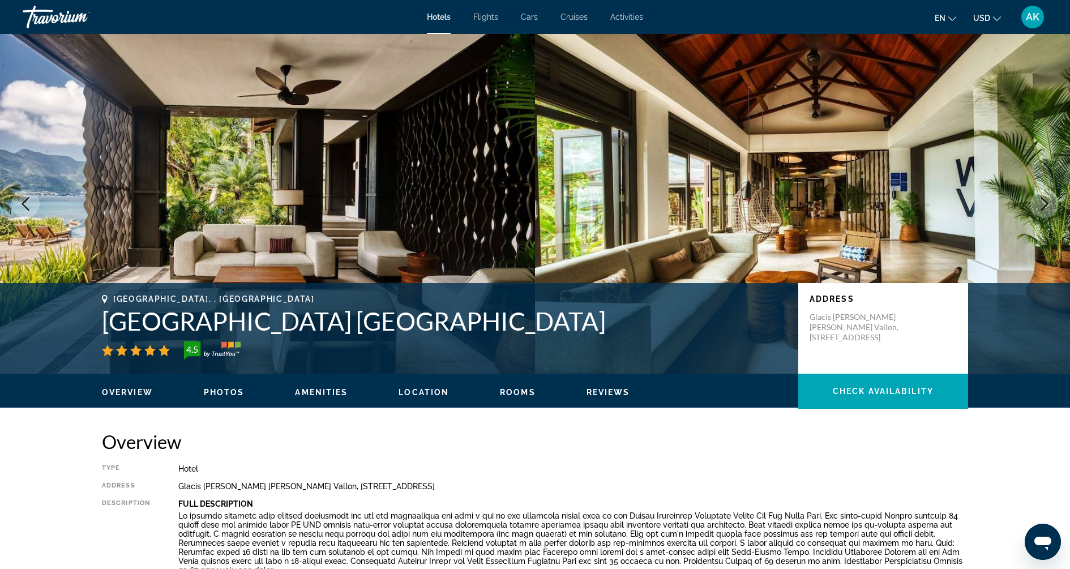
click at [1048, 200] on icon "Next image" at bounding box center [1044, 204] width 14 height 14
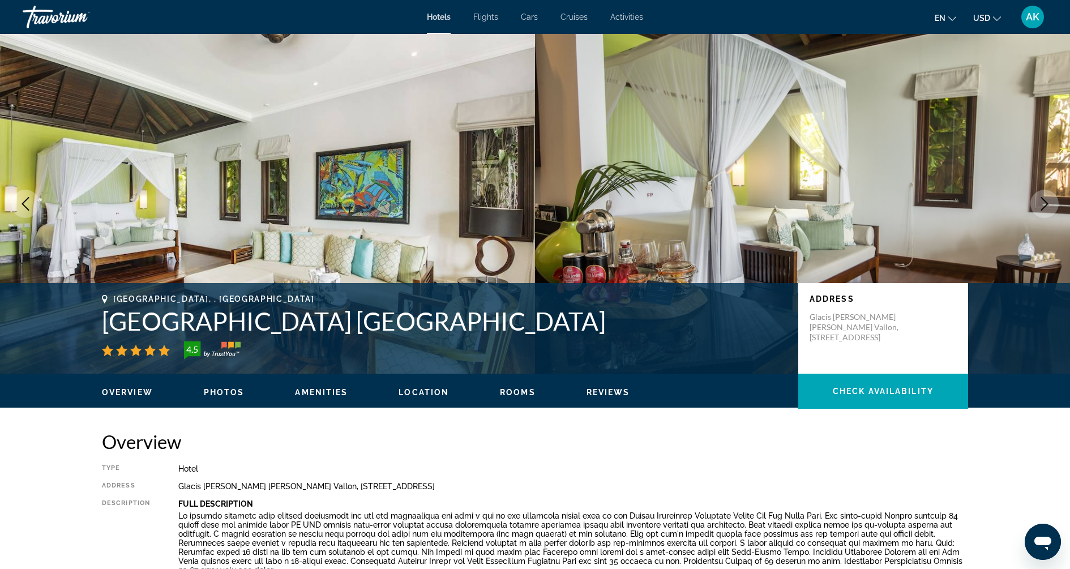
click at [26, 204] on icon "Previous image" at bounding box center [26, 204] width 14 height 14
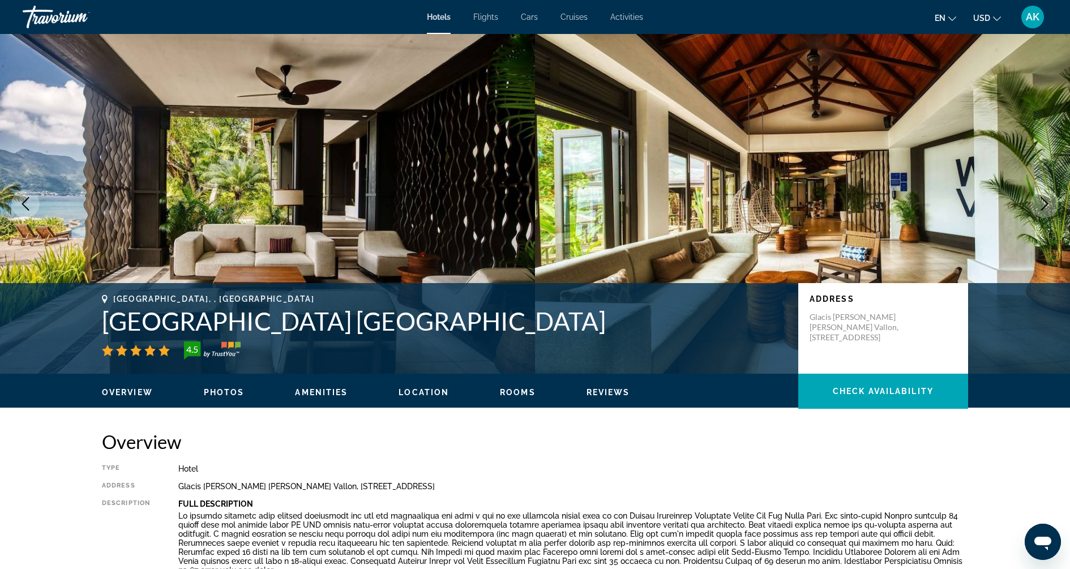
click at [20, 205] on icon "Previous image" at bounding box center [26, 204] width 14 height 14
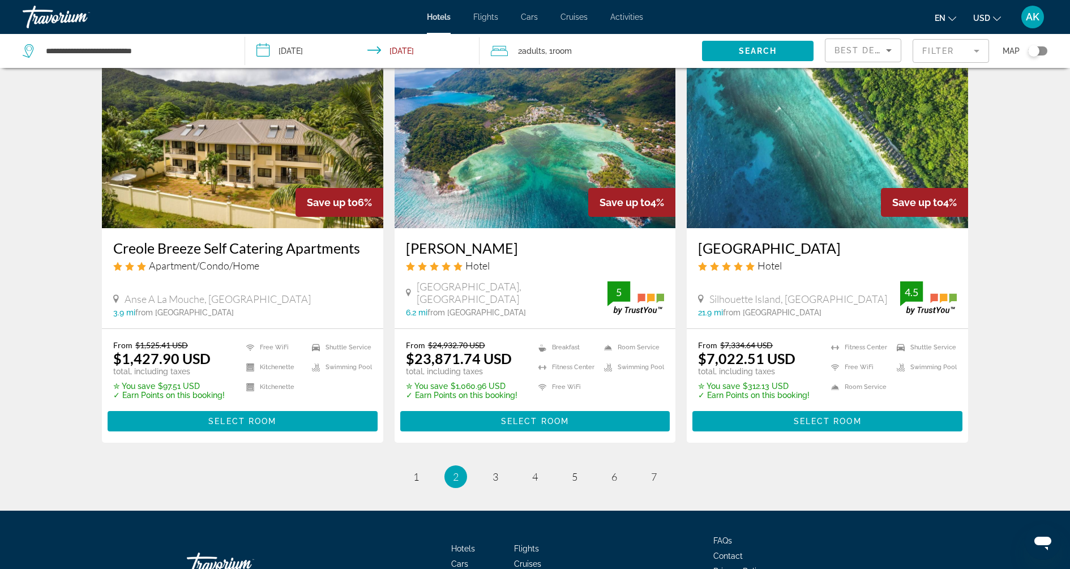
scroll to position [1370, 0]
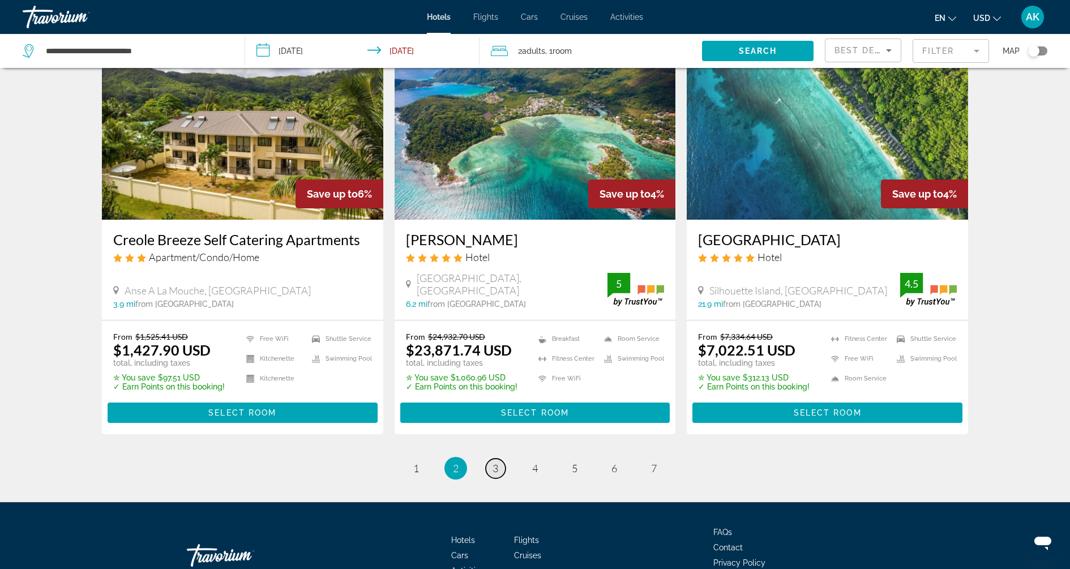
click at [496, 462] on span "3" at bounding box center [495, 468] width 6 height 12
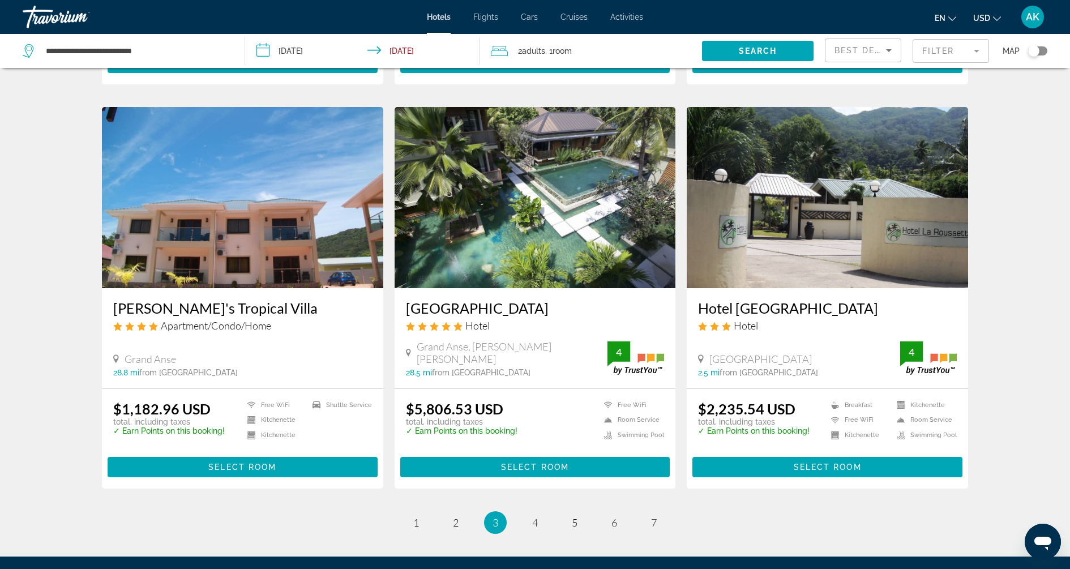
scroll to position [1269, 0]
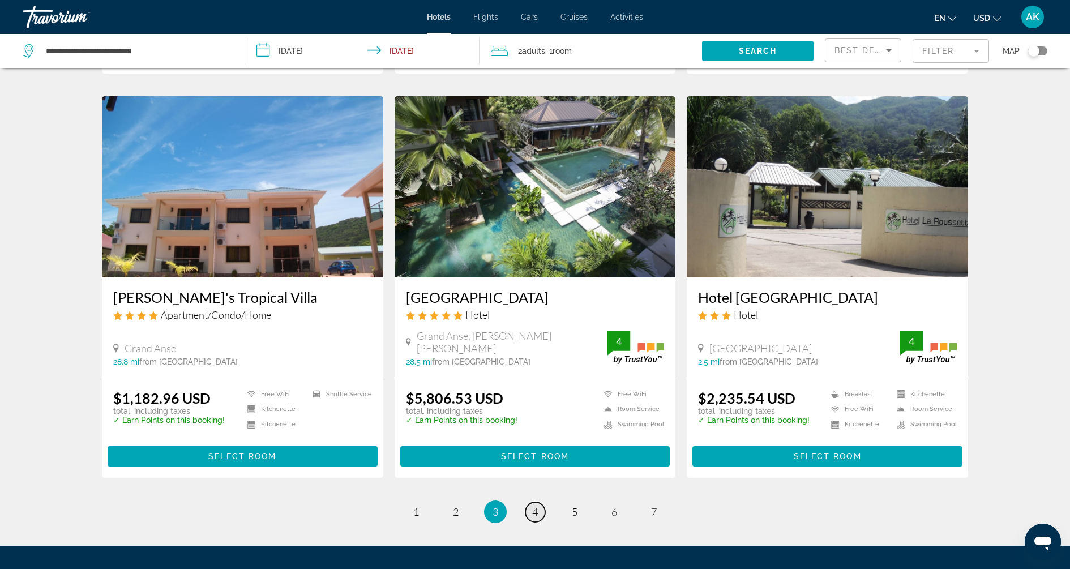
click at [536, 505] on span "4" at bounding box center [535, 511] width 6 height 12
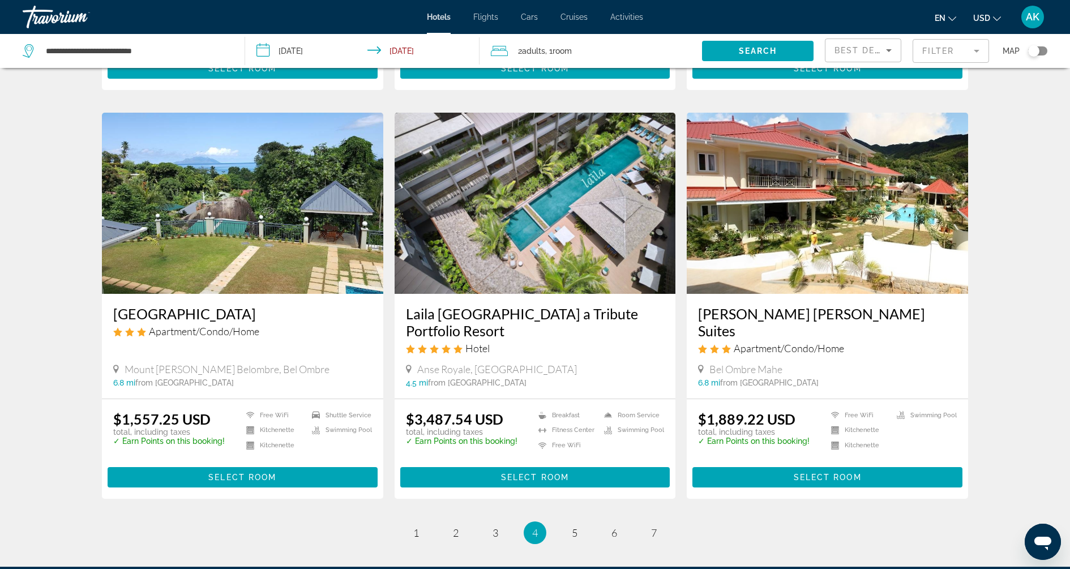
scroll to position [1235, 0]
